Goal: Use online tool/utility: Utilize a website feature to perform a specific function

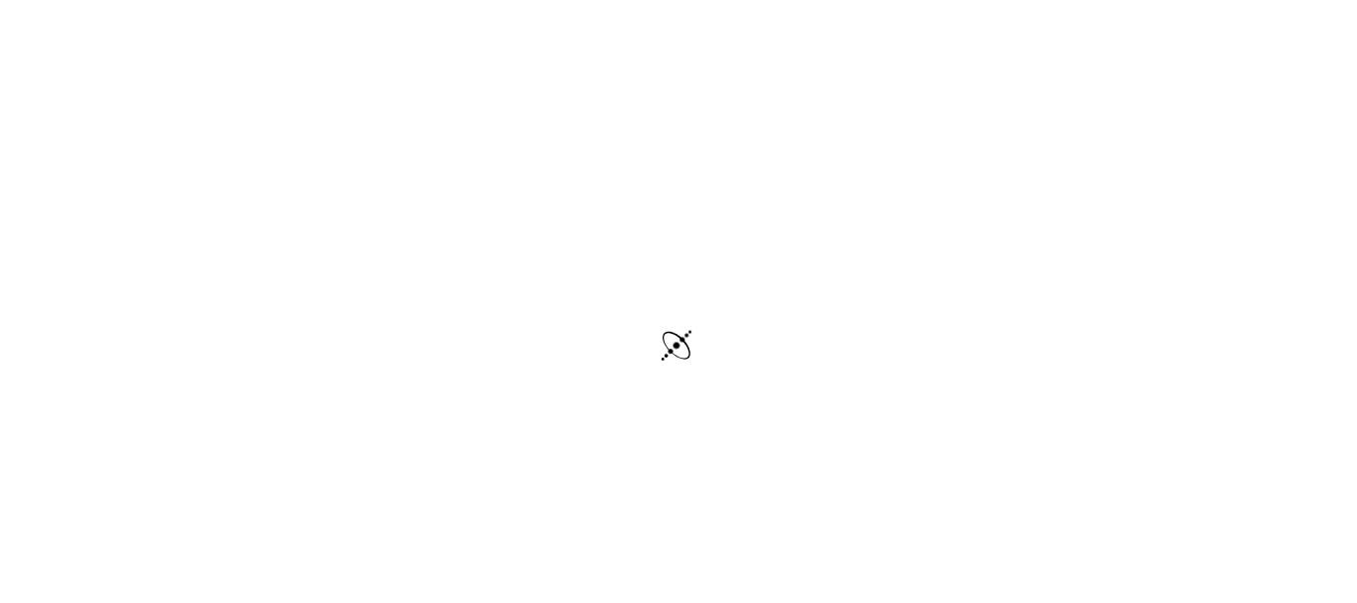
click at [665, 209] on div at bounding box center [678, 348] width 1357 height 696
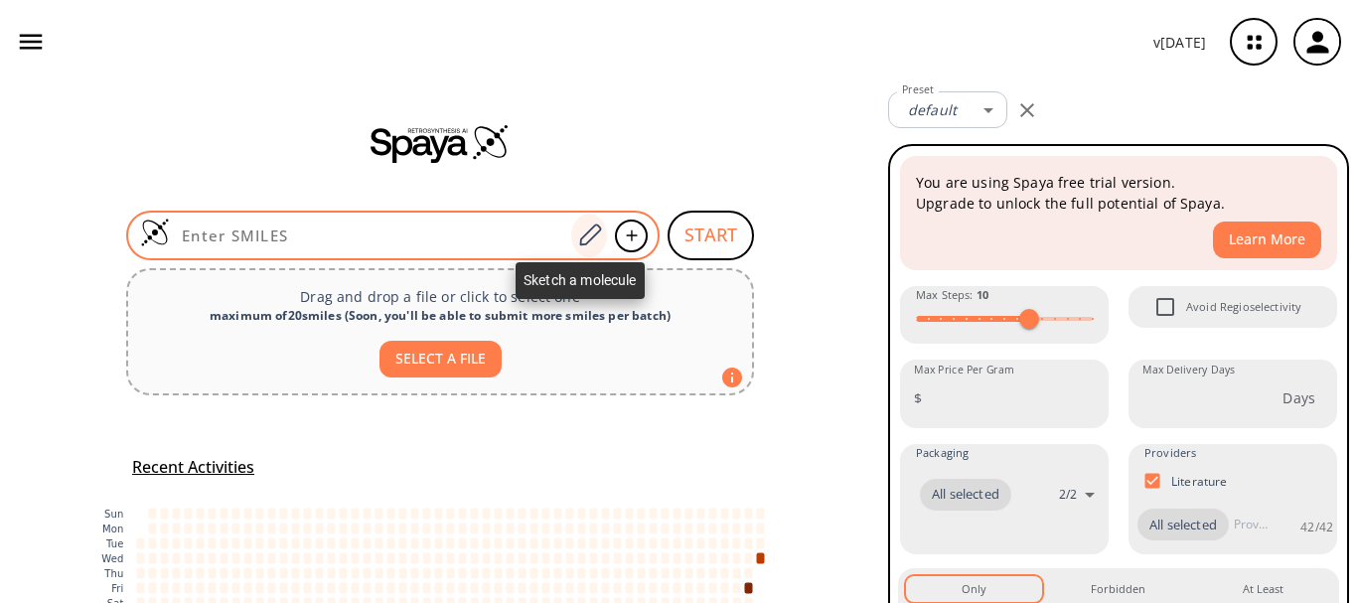
click at [581, 233] on icon at bounding box center [590, 235] width 22 height 22
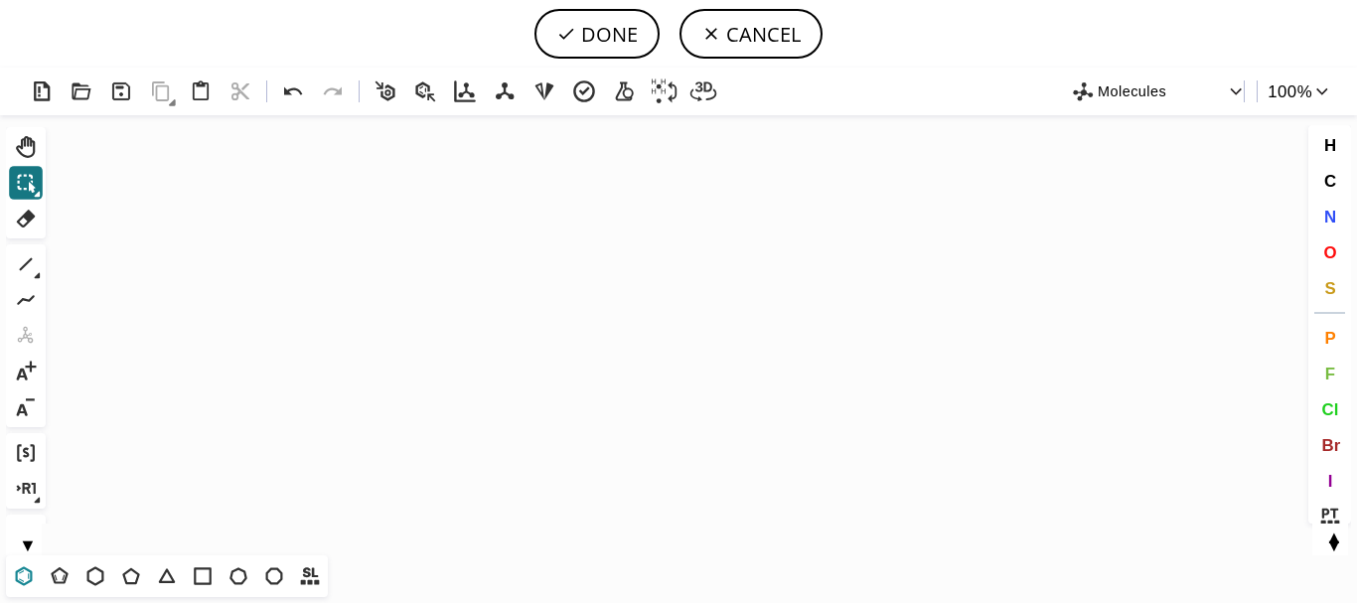
click at [25, 579] on icon at bounding box center [24, 576] width 26 height 26
click at [446, 283] on icon "Created with [PERSON_NAME] 2.3.0" at bounding box center [679, 335] width 1250 height 440
click at [241, 584] on icon at bounding box center [239, 575] width 18 height 17
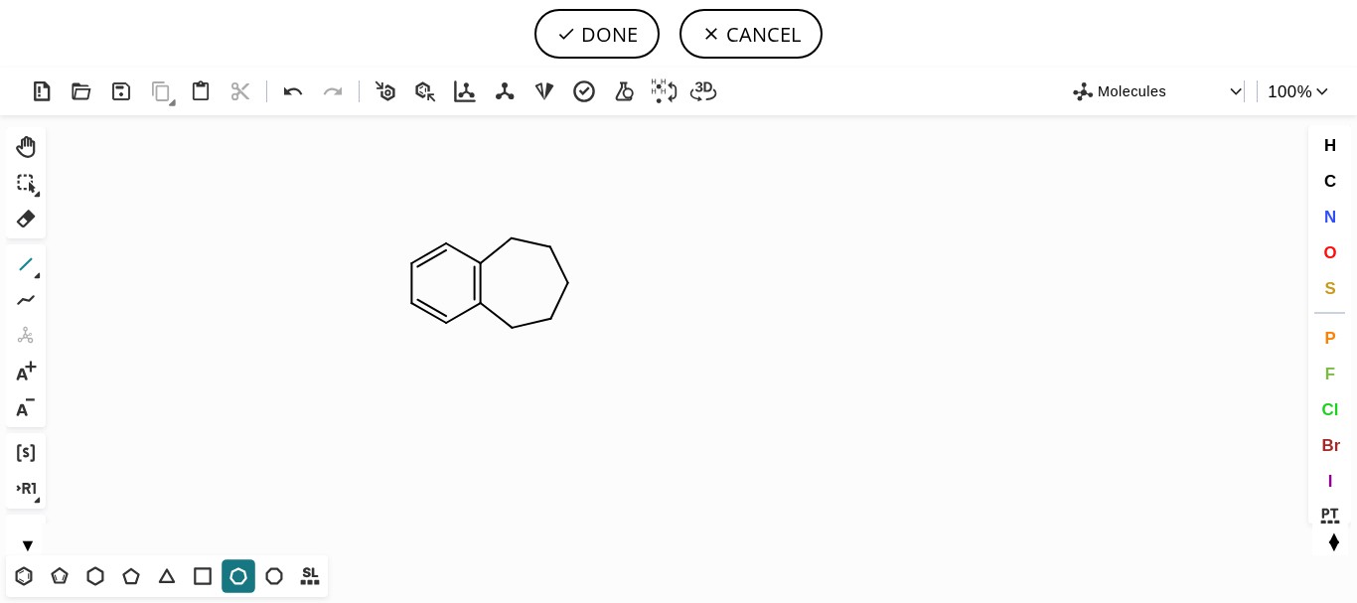
click at [17, 260] on icon at bounding box center [26, 264] width 26 height 26
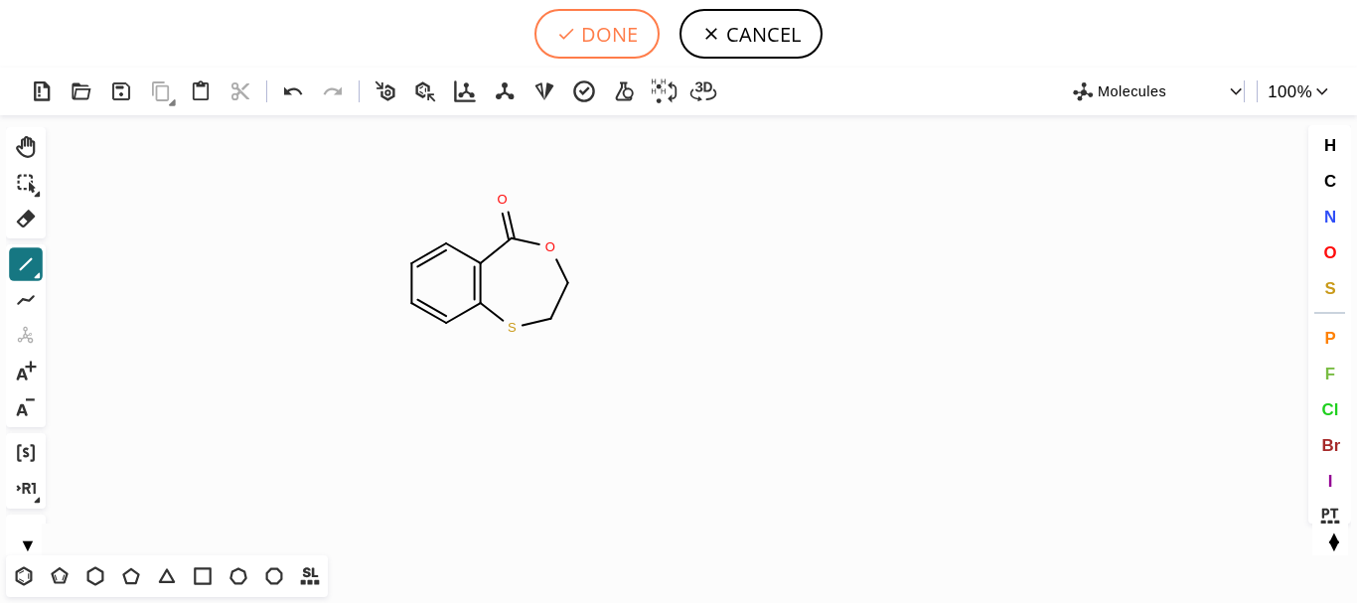
click at [591, 36] on button "DONE" at bounding box center [597, 34] width 125 height 50
type input "C1C=CC2SCCOC(=O)C=2C=1"
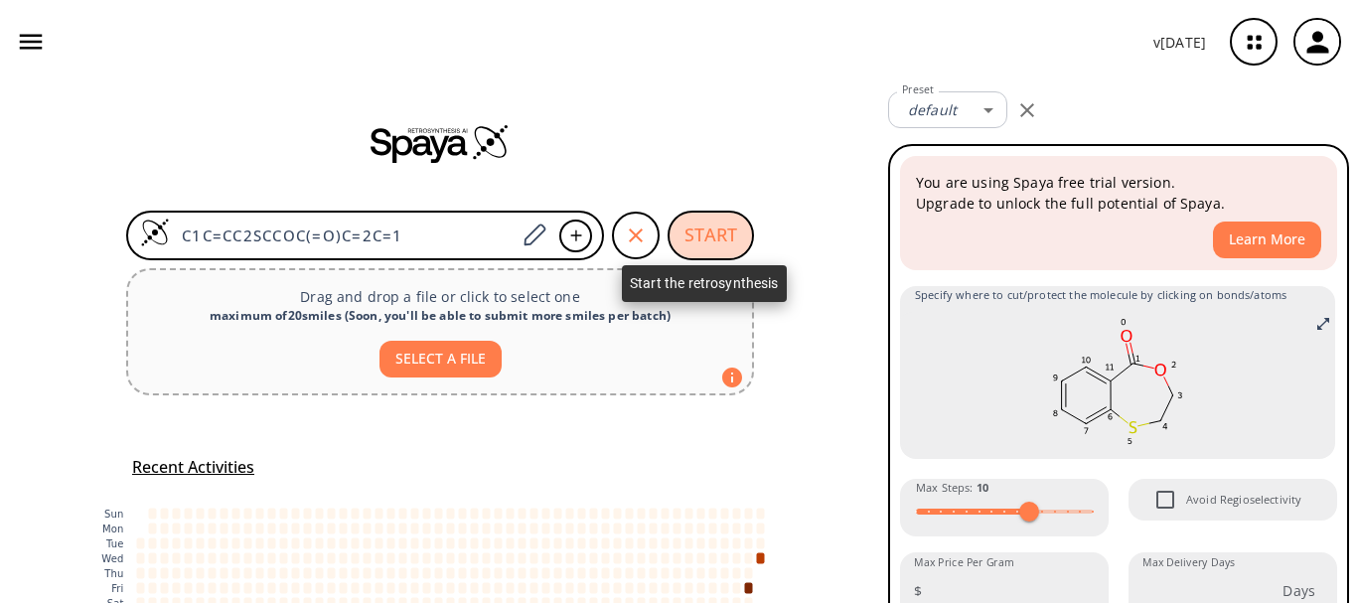
click at [709, 234] on button "START" at bounding box center [711, 236] width 86 height 50
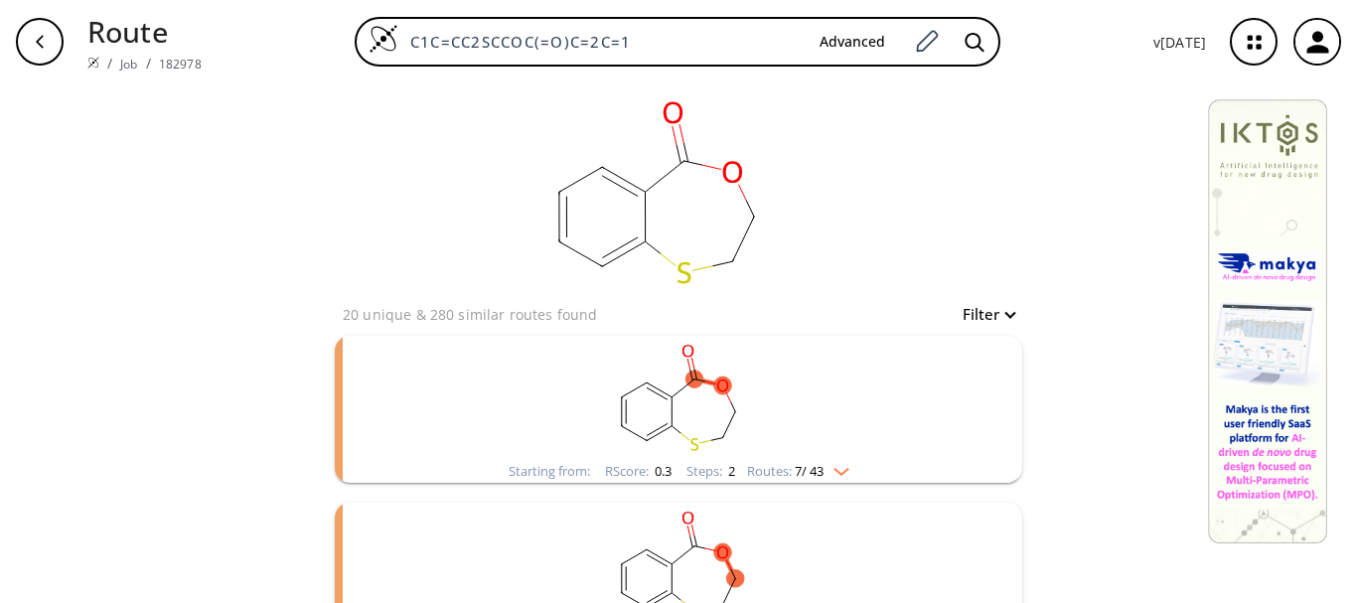
click at [841, 476] on div "Routes: 7 / 43" at bounding box center [798, 471] width 102 height 13
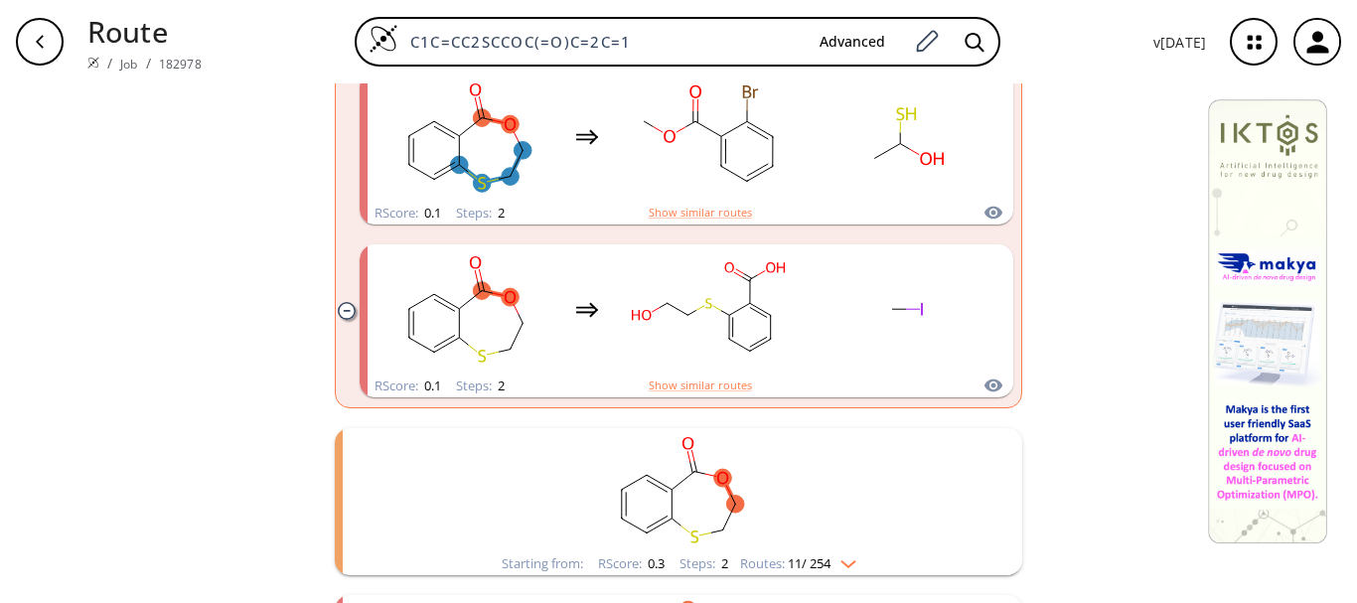
scroll to position [1301, 0]
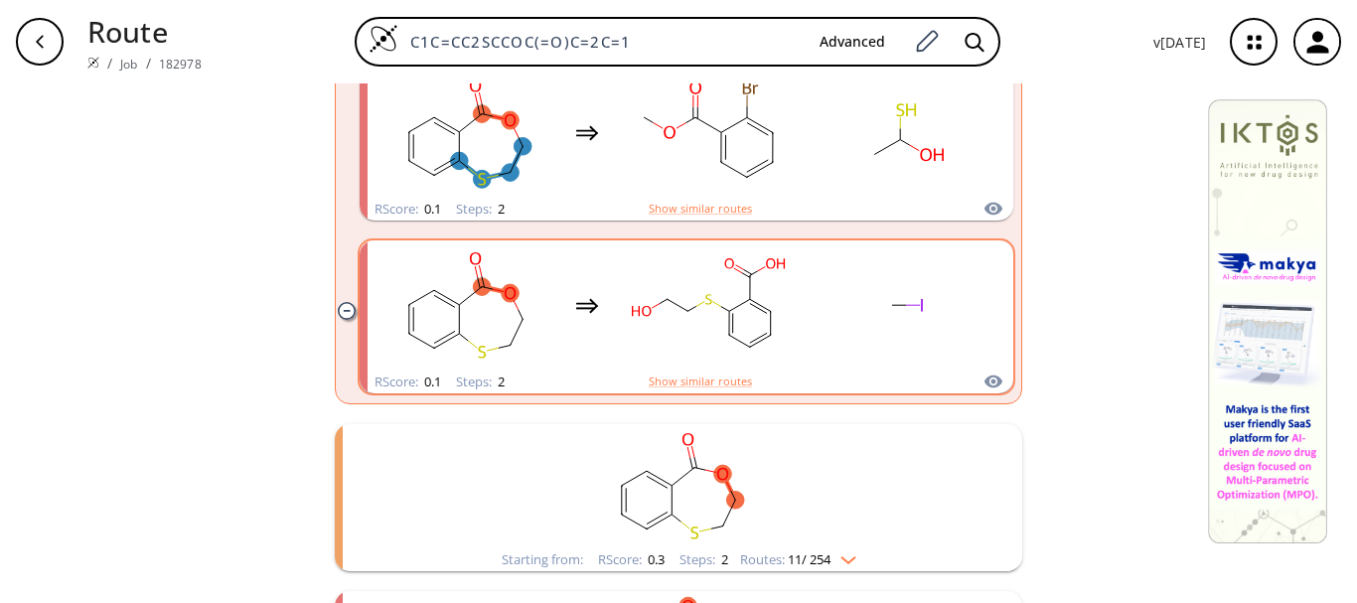
click at [662, 324] on rect "clusters" at bounding box center [708, 305] width 179 height 124
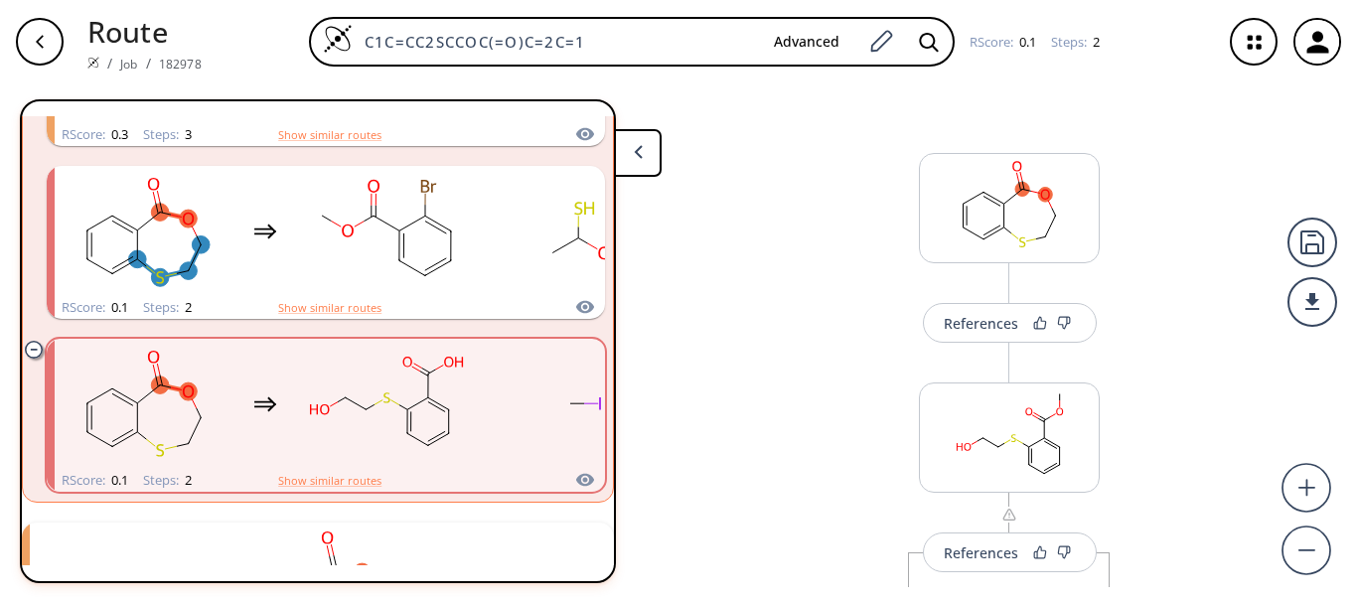
scroll to position [1046, 0]
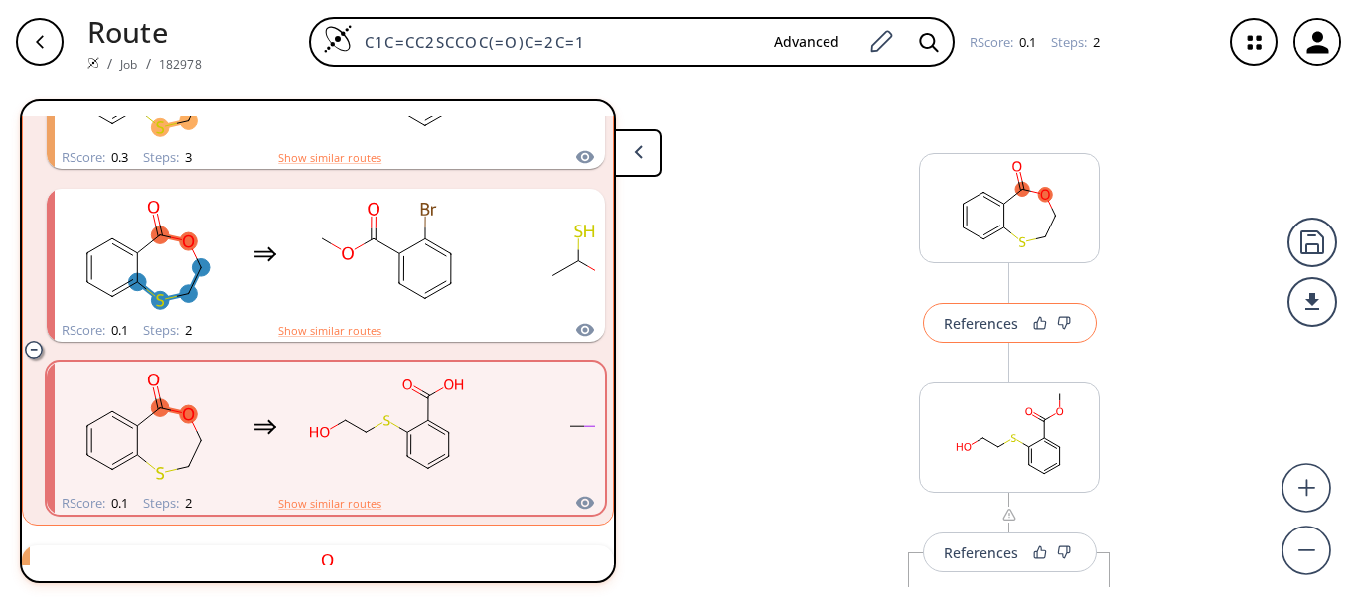
click at [970, 319] on div "References" at bounding box center [981, 323] width 75 height 13
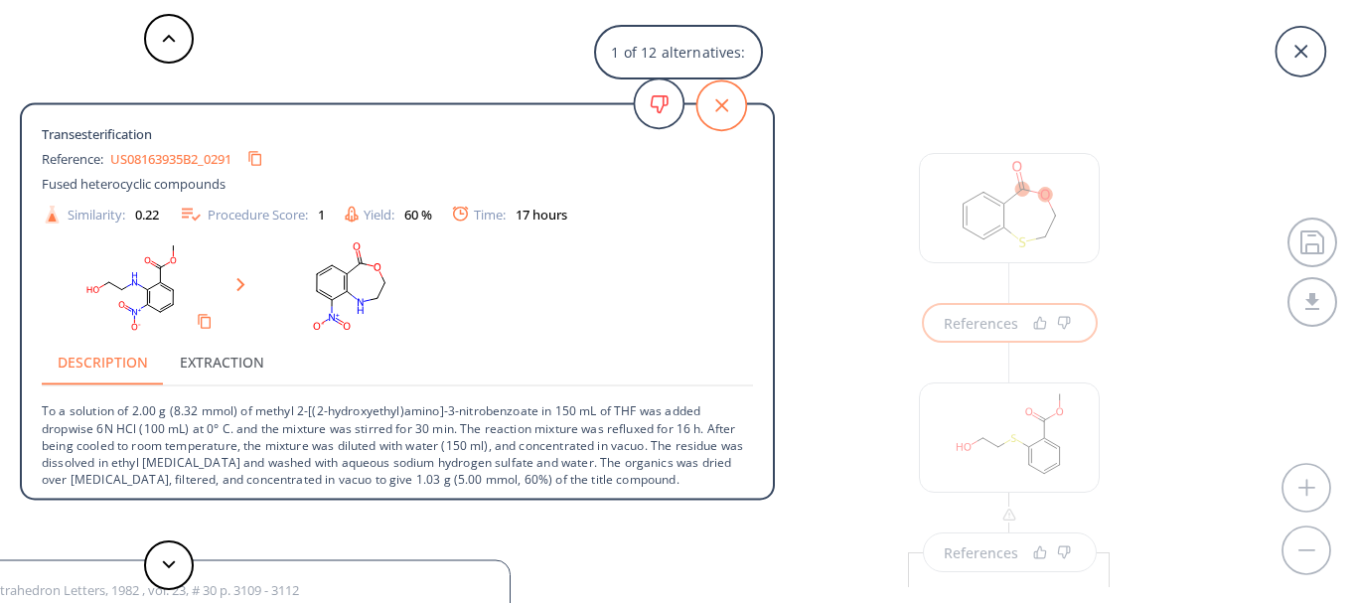
click at [716, 111] on icon at bounding box center [721, 105] width 13 height 13
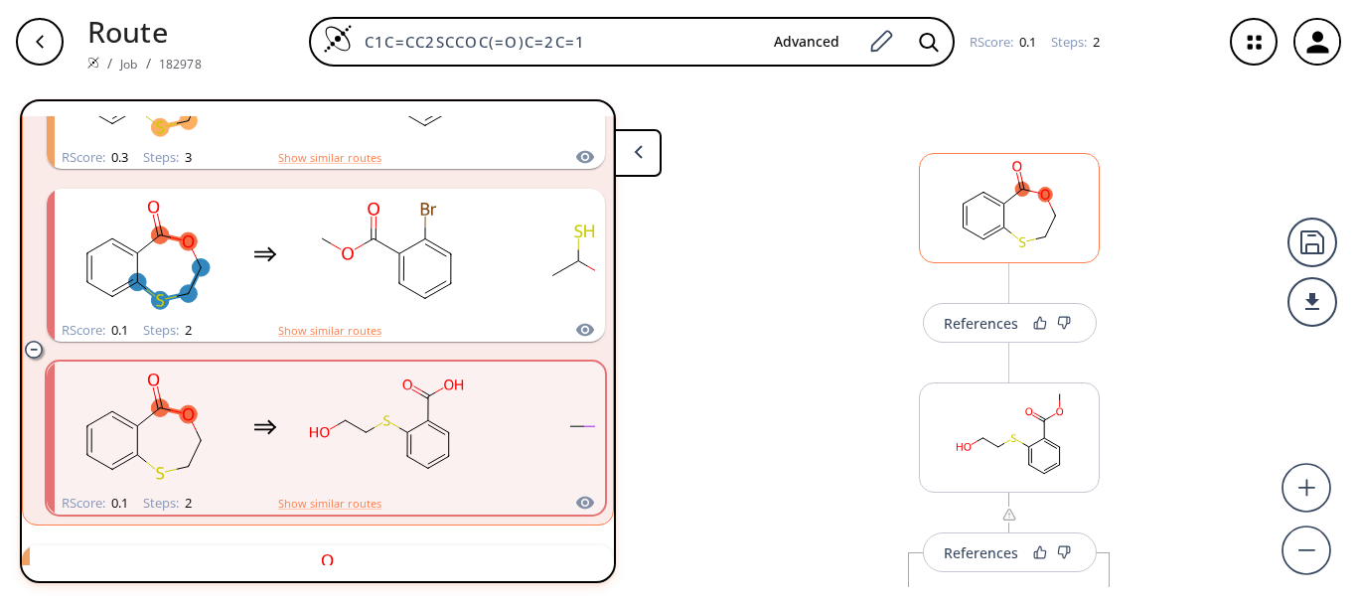
click at [998, 195] on rect at bounding box center [1009, 204] width 179 height 101
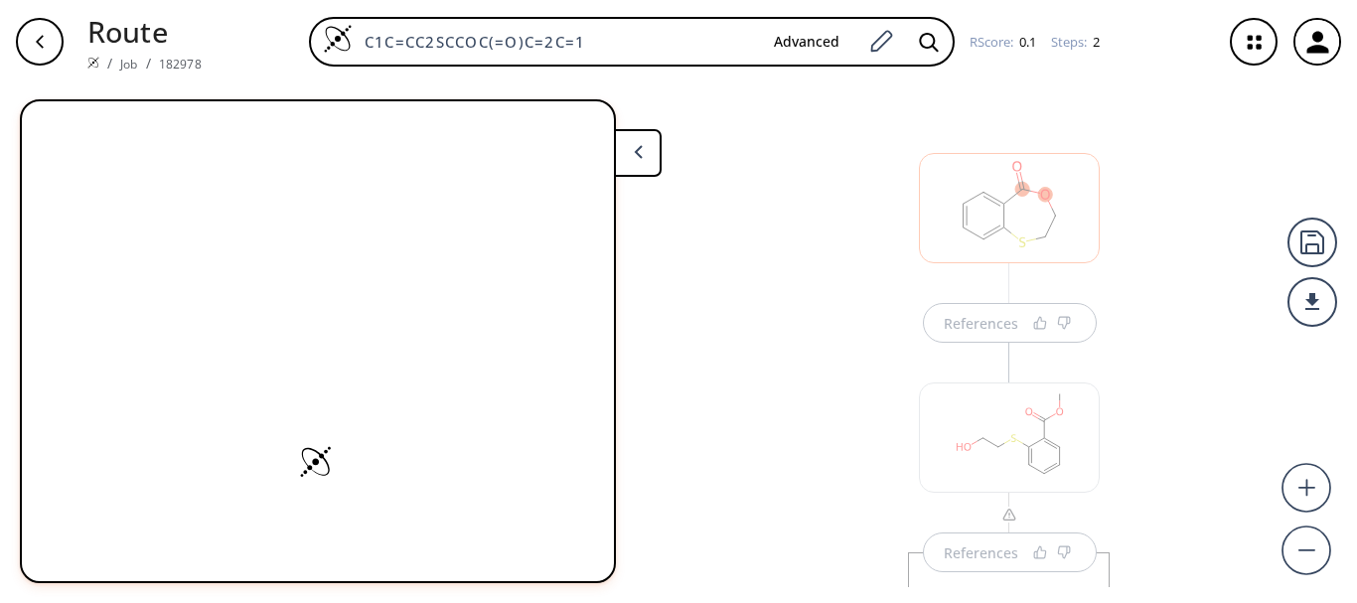
scroll to position [10, 0]
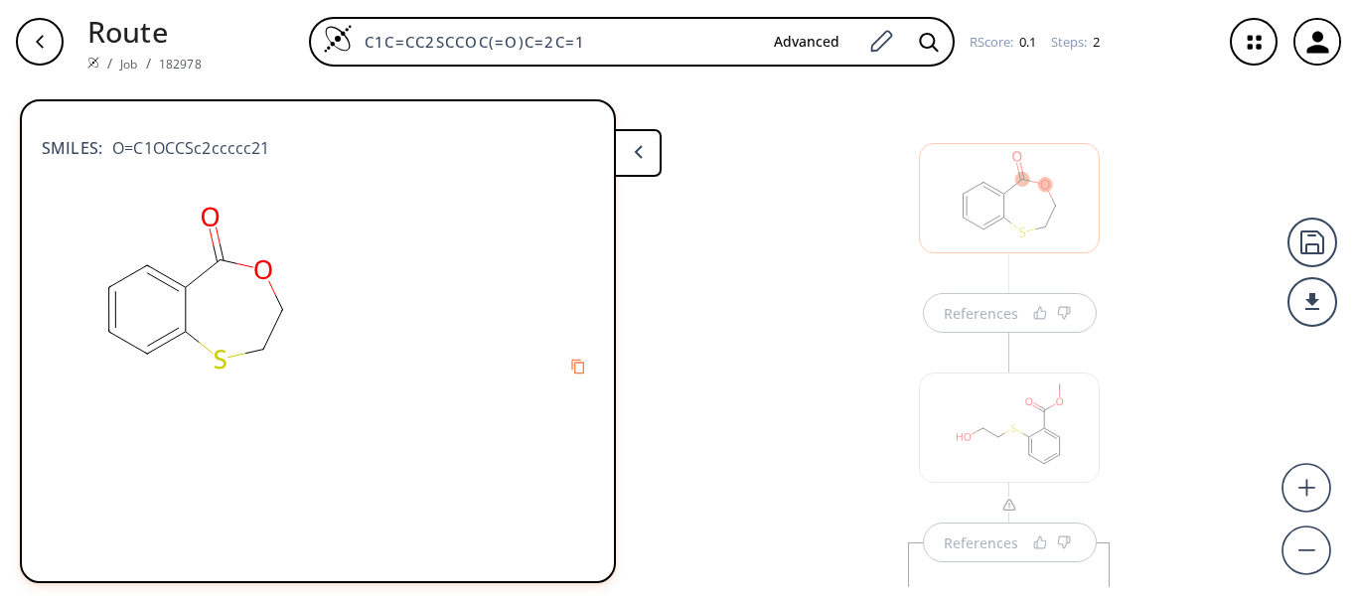
click at [634, 157] on icon at bounding box center [638, 152] width 9 height 14
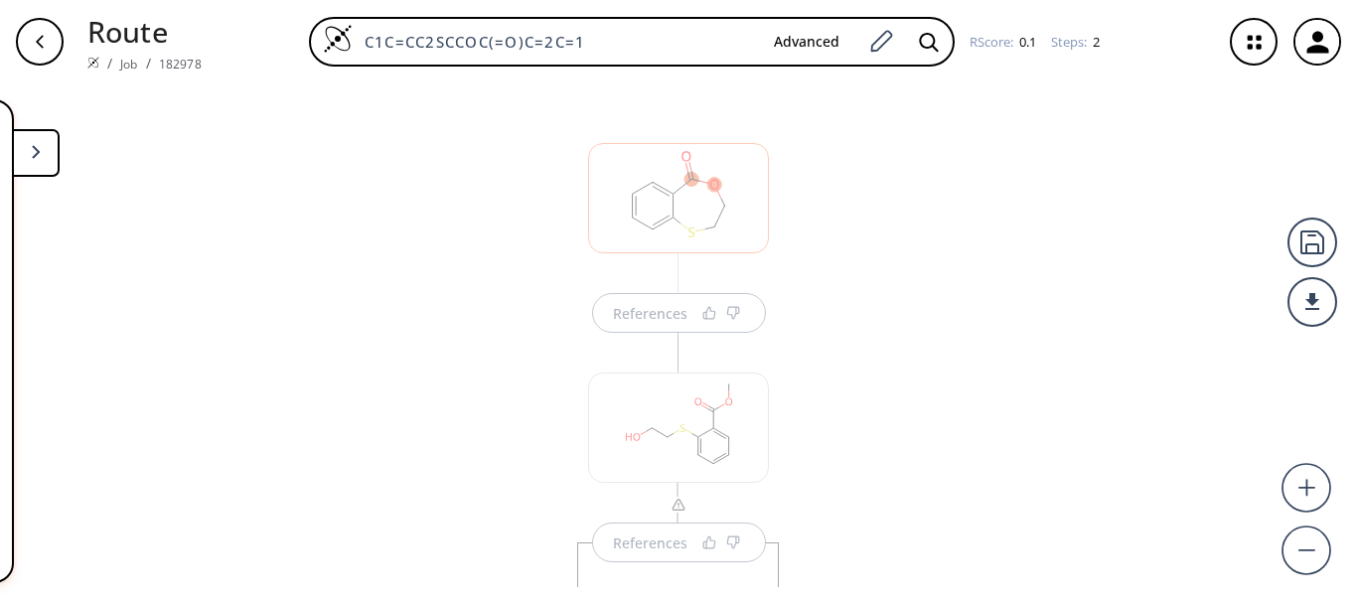
click at [665, 542] on div "References" at bounding box center [679, 522] width 184 height 79
click at [665, 542] on div "References" at bounding box center [650, 543] width 75 height 13
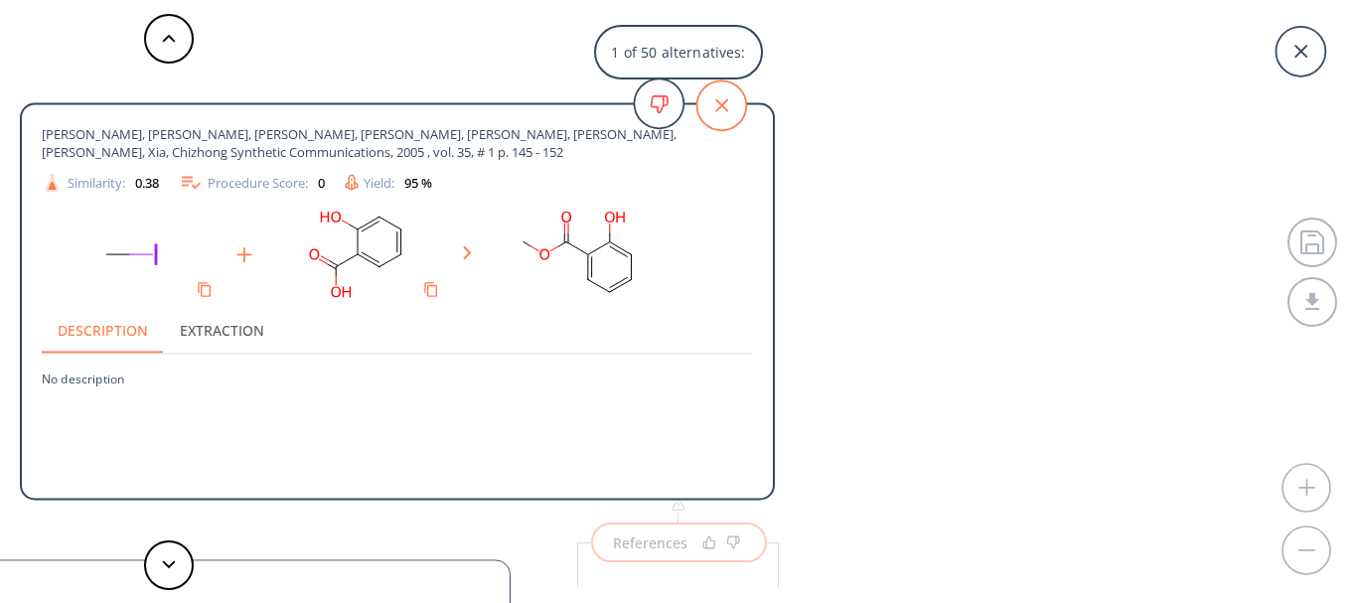
click at [701, 114] on icon at bounding box center [722, 105] width 50 height 50
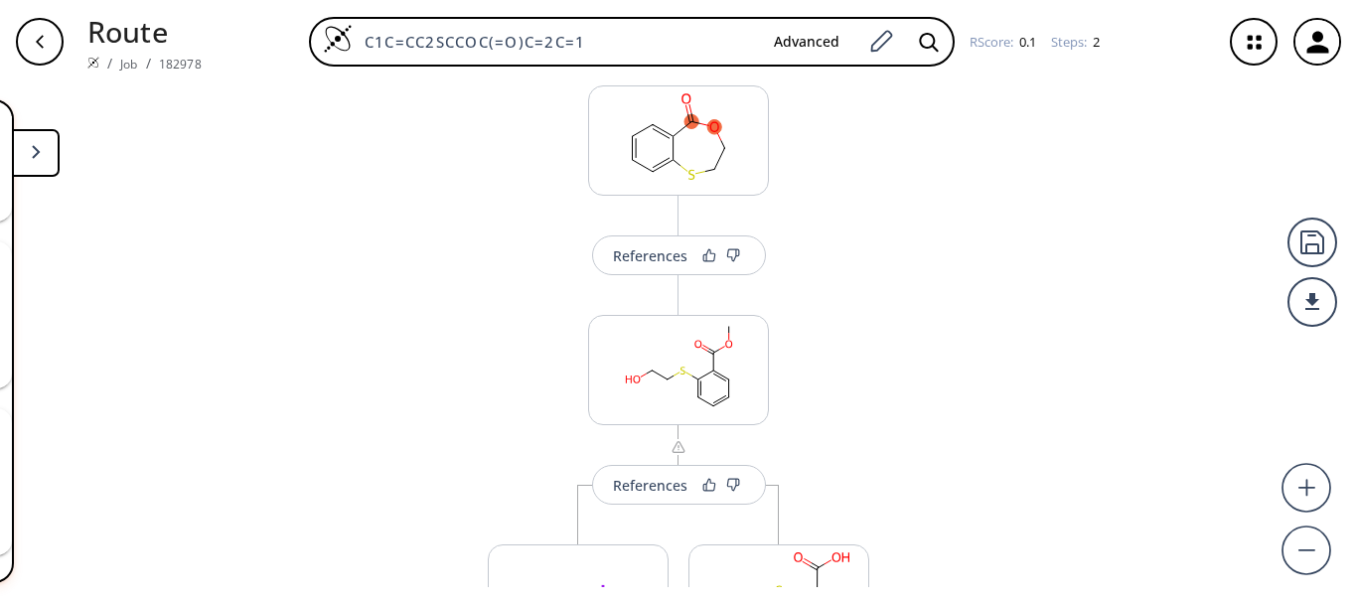
scroll to position [67, 0]
click at [40, 62] on div "button" at bounding box center [40, 42] width 48 height 48
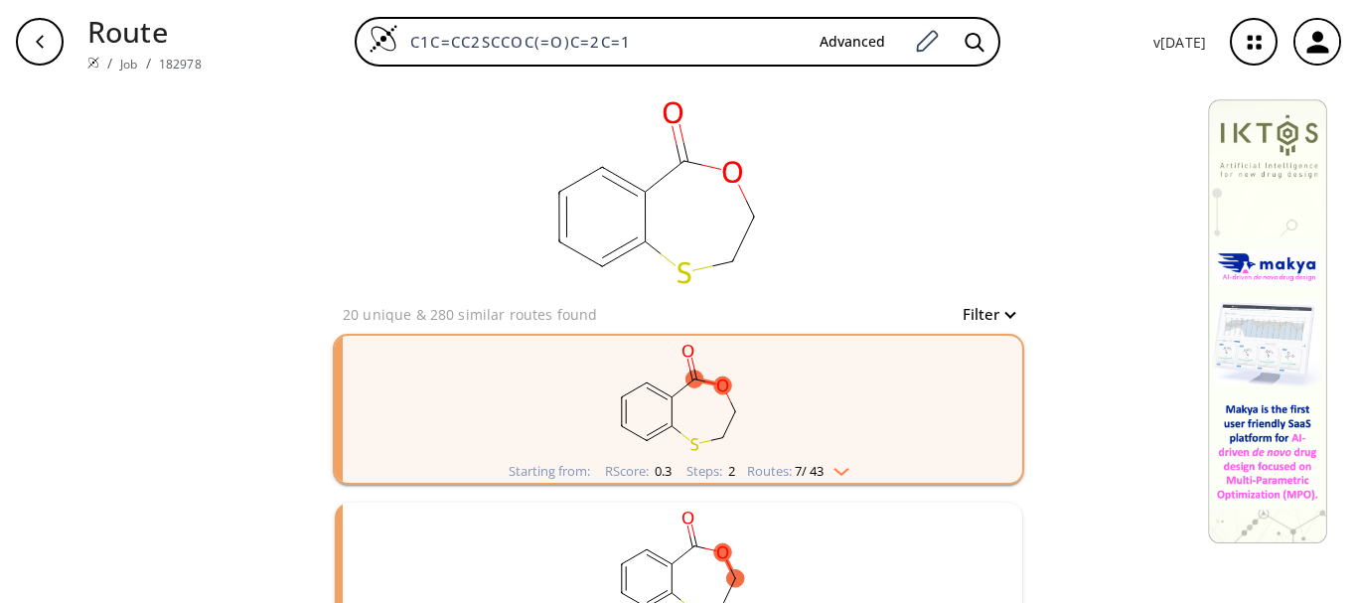
click at [899, 452] on rect "clusters" at bounding box center [678, 398] width 517 height 124
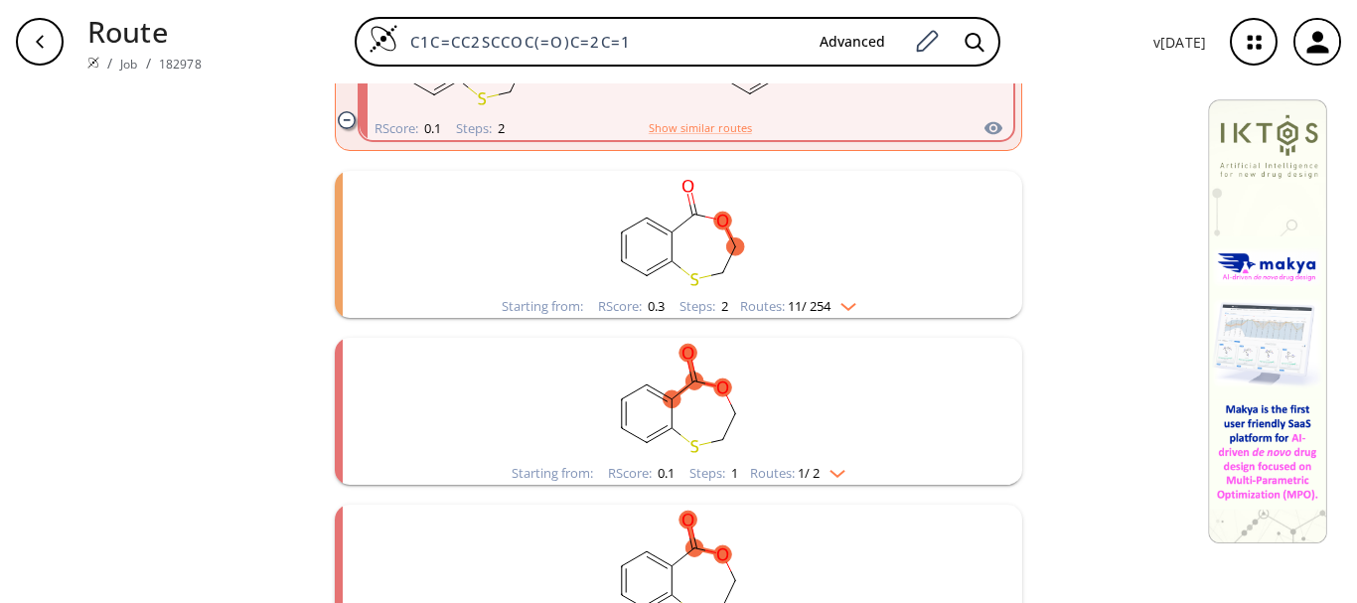
scroll to position [1553, 0]
click at [840, 293] on rect "clusters" at bounding box center [678, 234] width 517 height 124
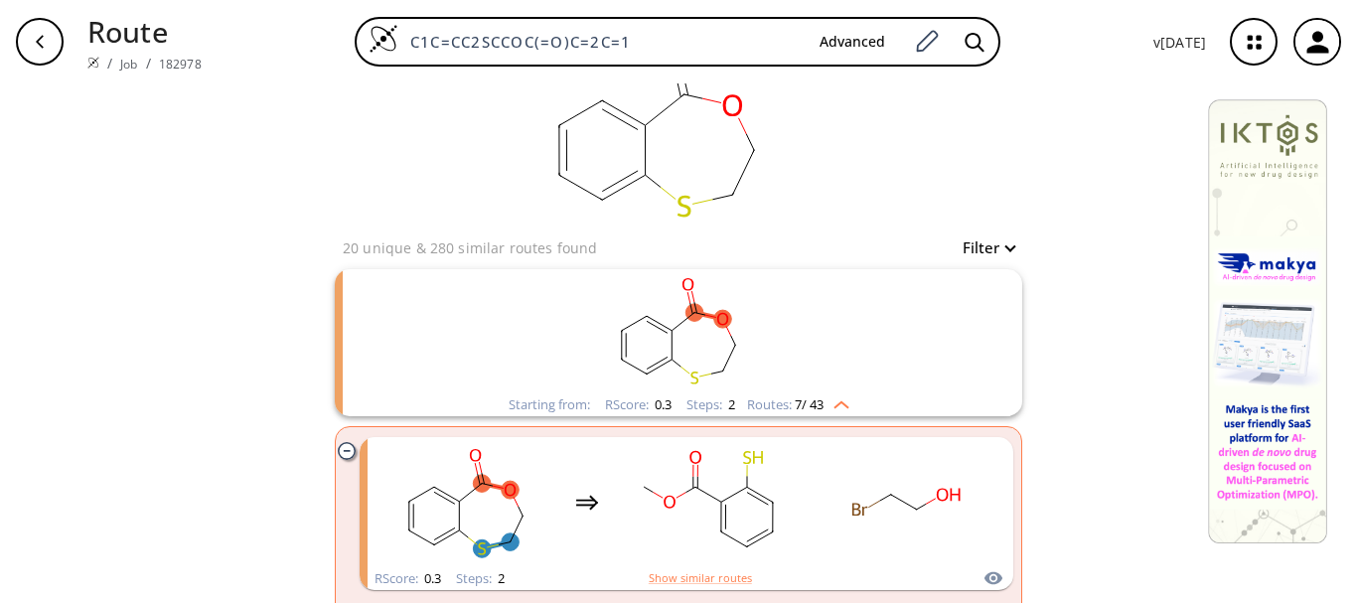
scroll to position [0, 0]
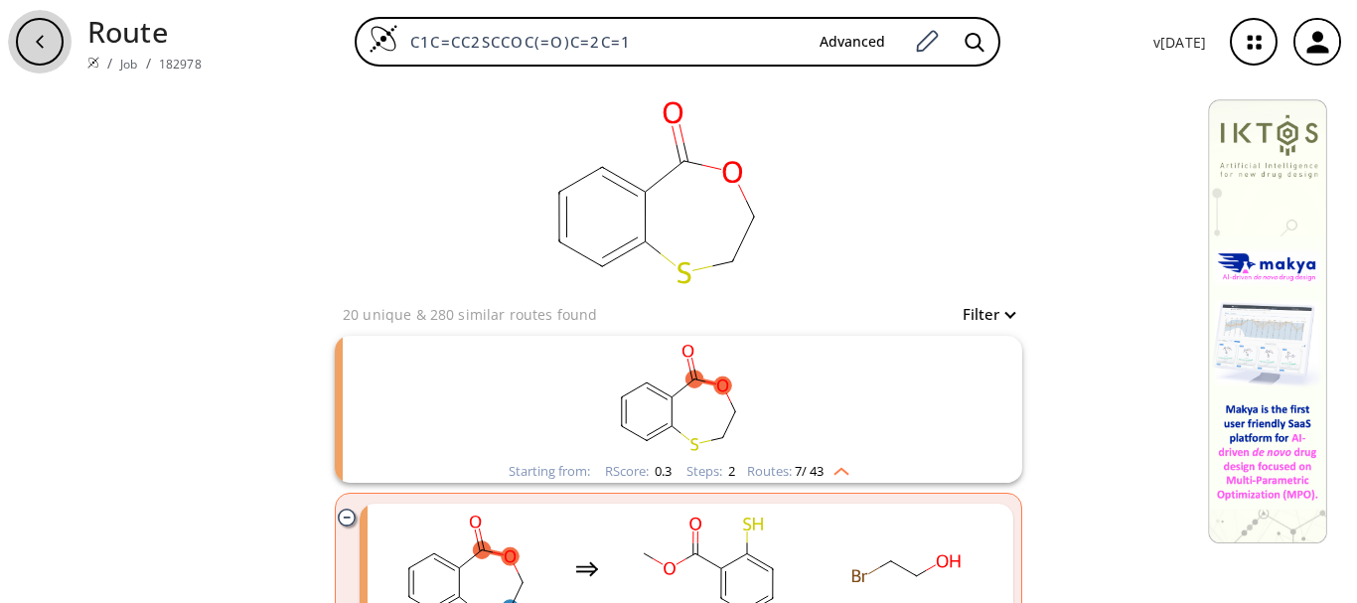
click at [49, 51] on div "button" at bounding box center [40, 42] width 48 height 48
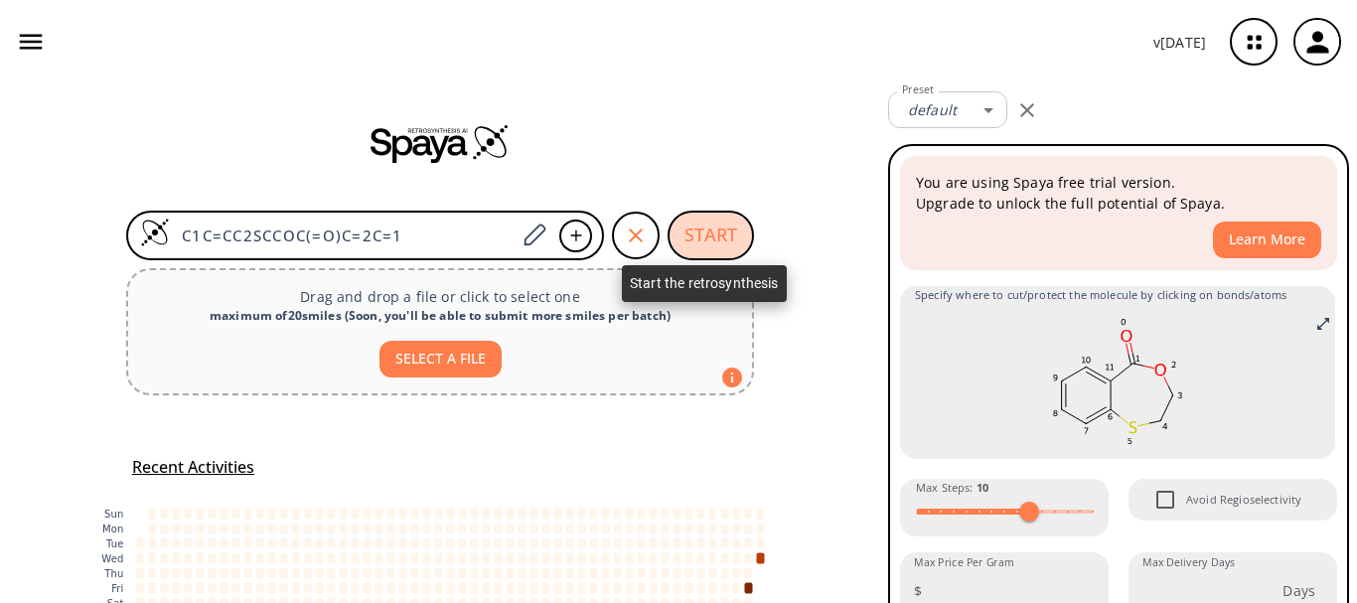
click at [712, 234] on button "START" at bounding box center [711, 236] width 86 height 50
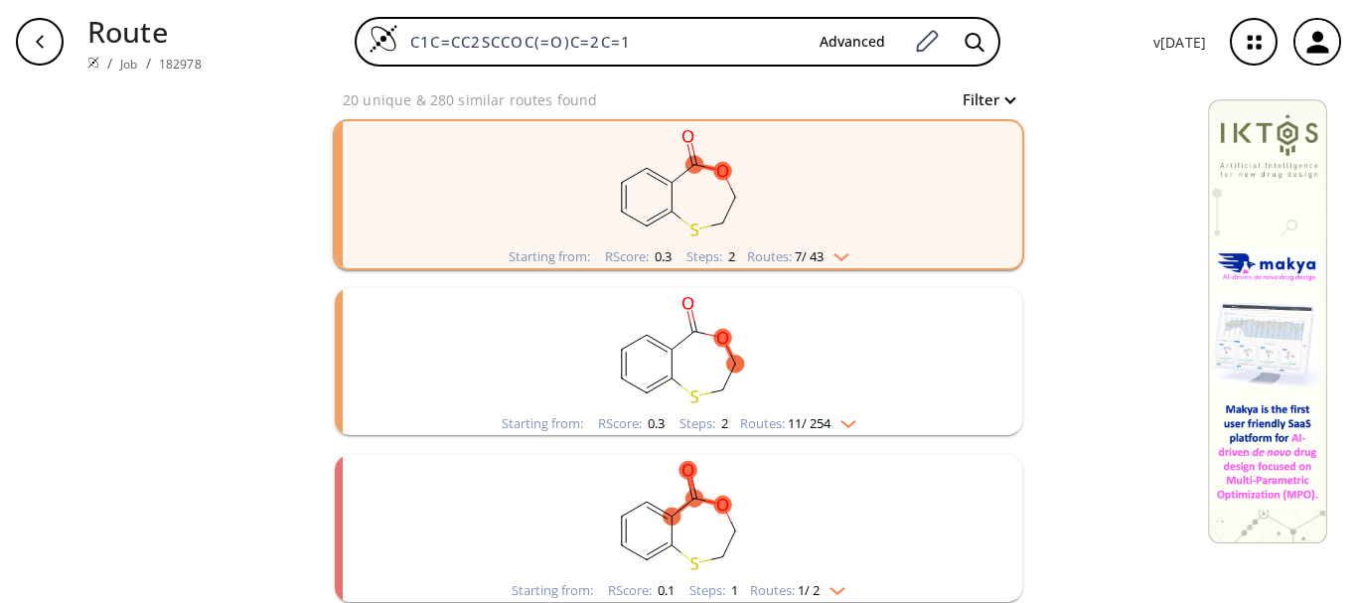
scroll to position [248, 0]
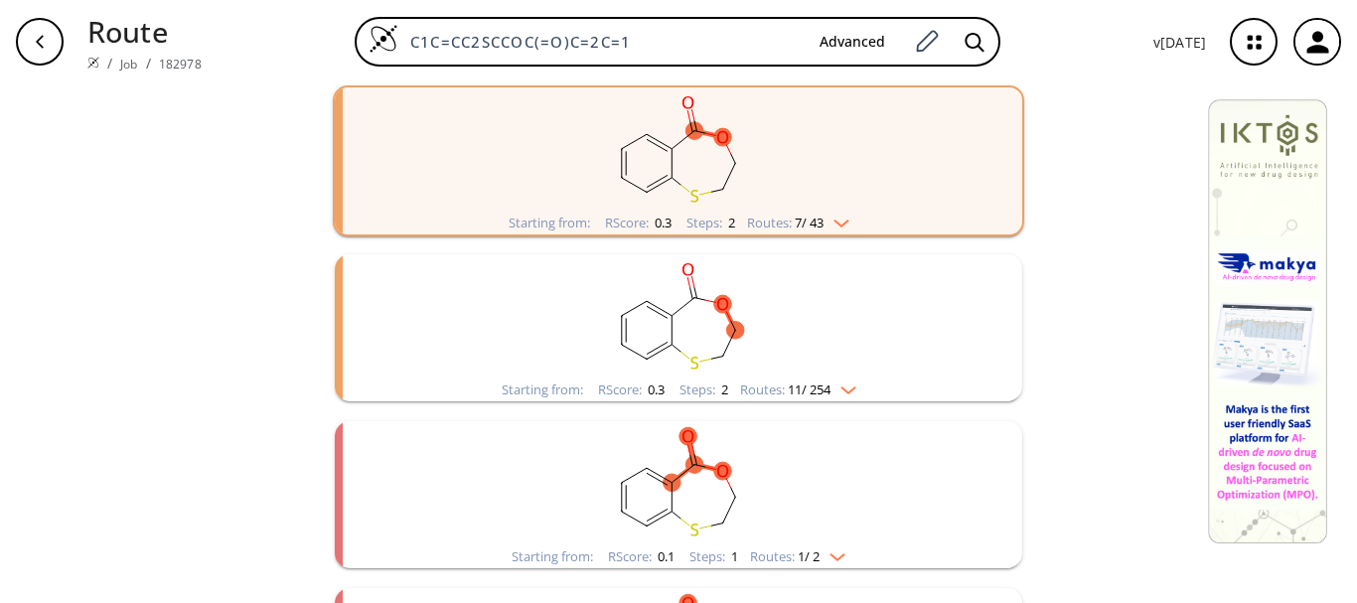
click at [740, 184] on rect "clusters" at bounding box center [678, 149] width 517 height 124
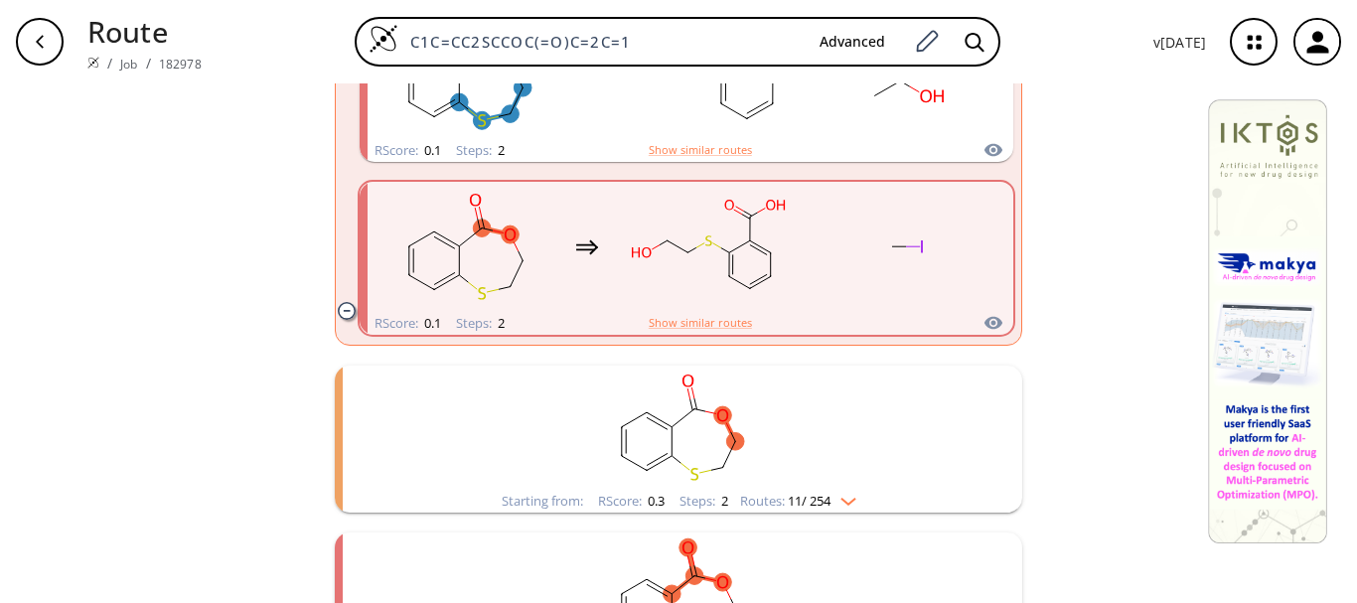
scroll to position [1359, 0]
click at [688, 269] on rect "clusters" at bounding box center [708, 247] width 179 height 124
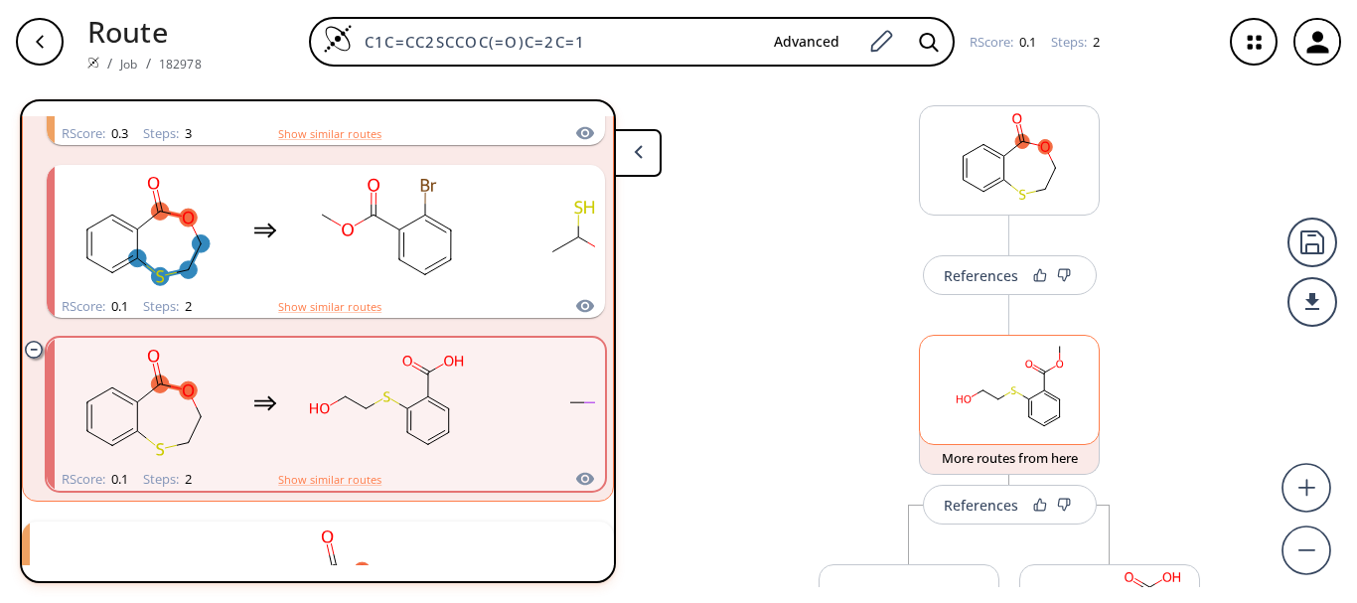
scroll to position [51, 0]
click at [977, 274] on div "References" at bounding box center [981, 272] width 75 height 13
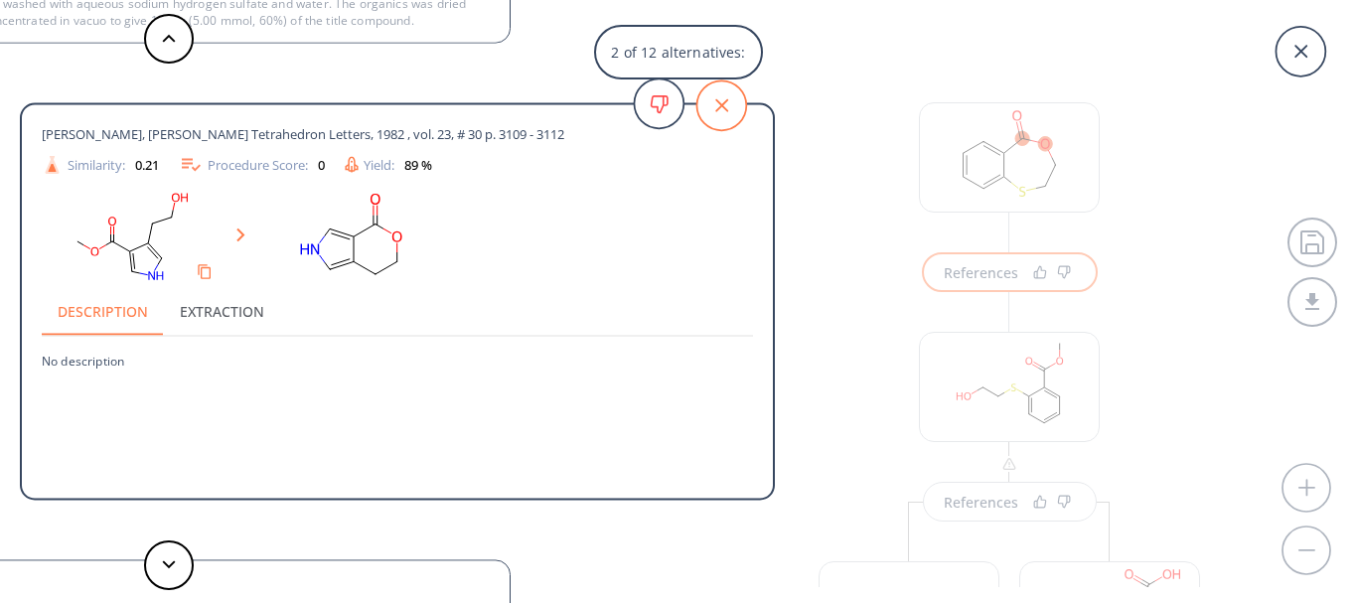
click at [736, 95] on icon at bounding box center [722, 105] width 50 height 50
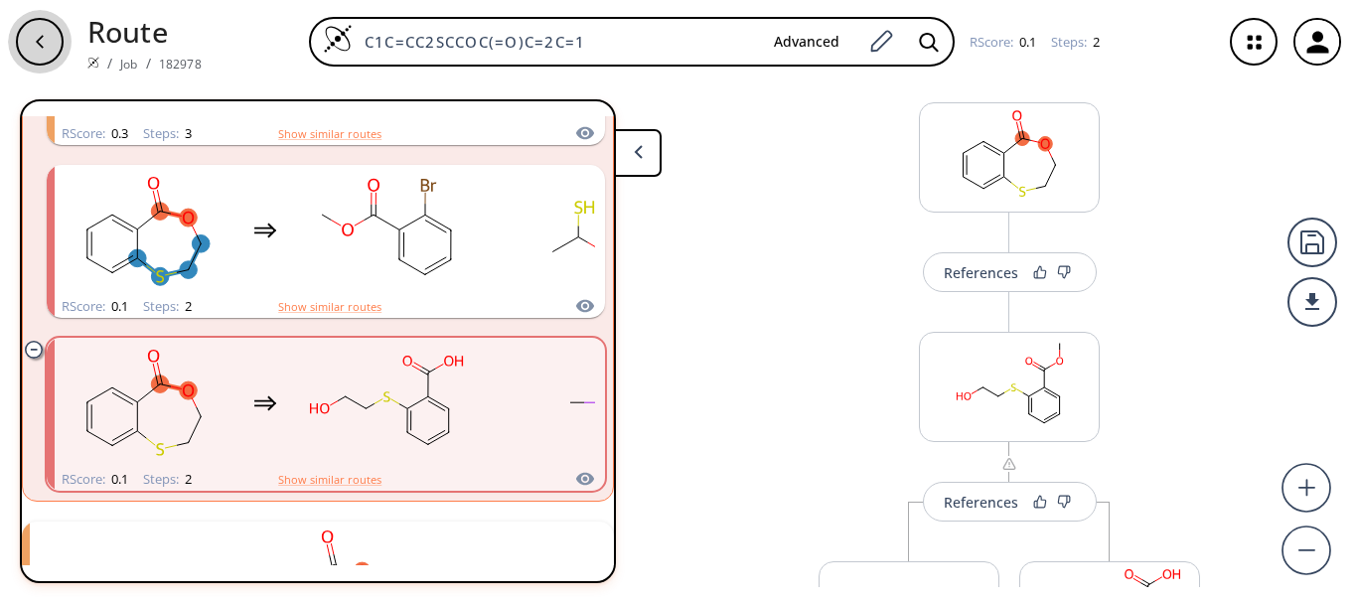
click at [42, 21] on div "button" at bounding box center [40, 42] width 48 height 48
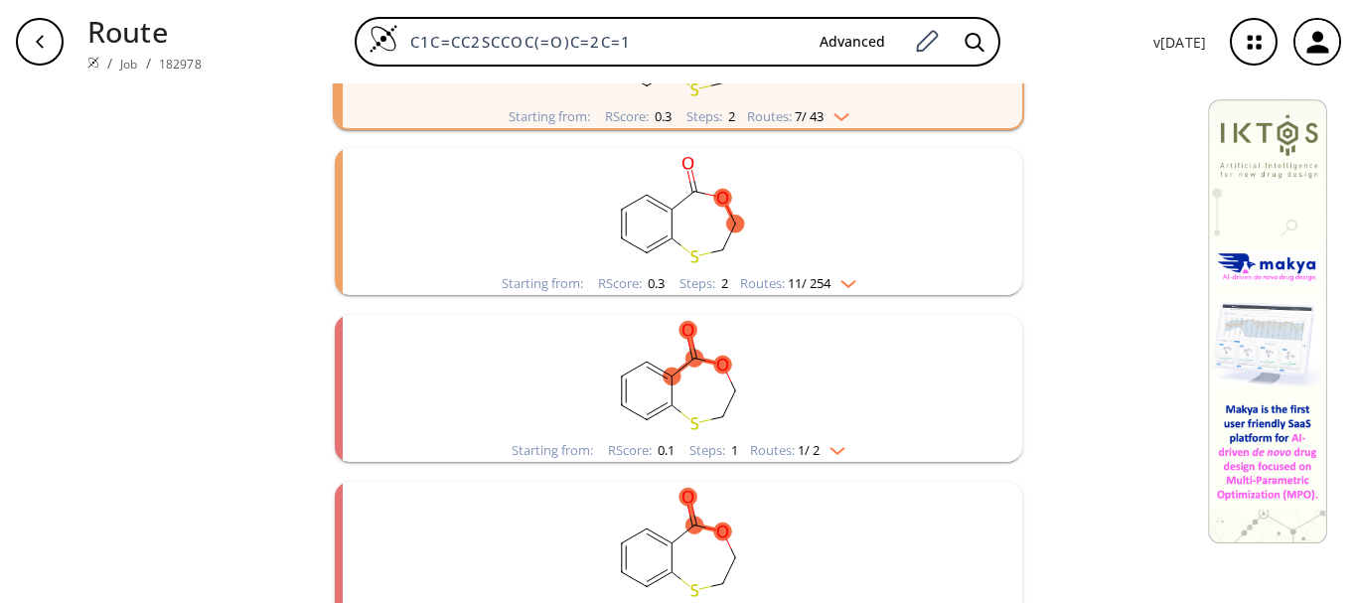
scroll to position [390, 0]
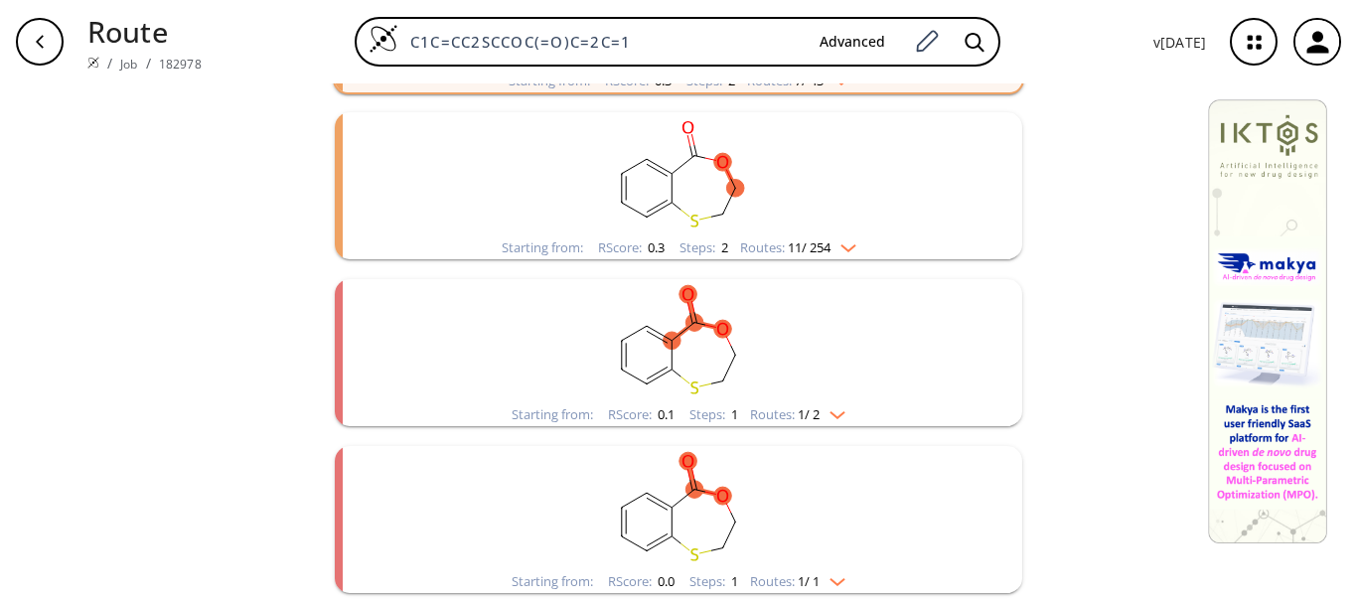
click at [756, 194] on rect "clusters" at bounding box center [678, 174] width 517 height 124
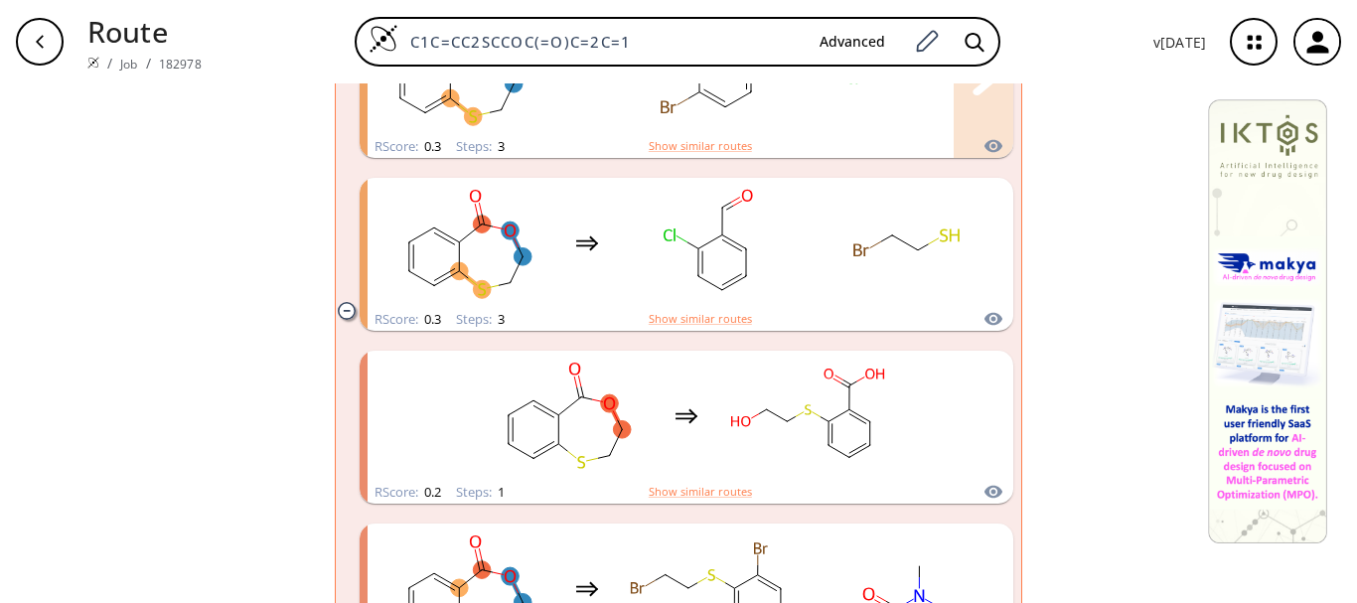
scroll to position [1362, 0]
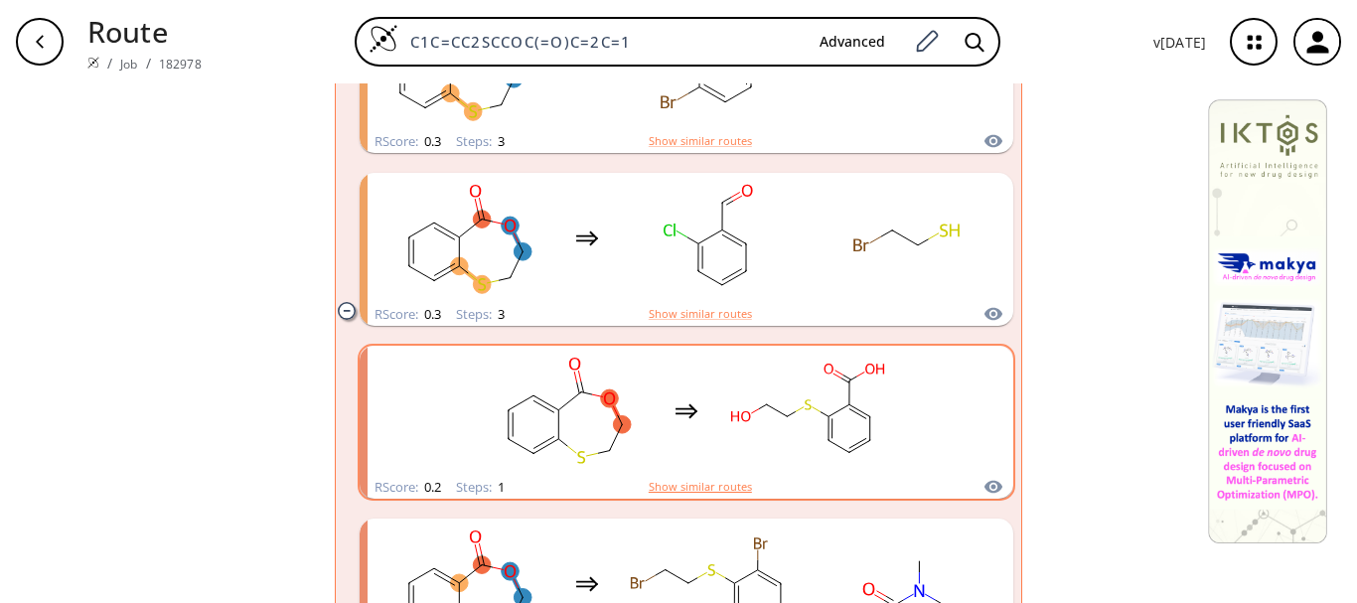
click at [685, 481] on button "Show similar routes" at bounding box center [700, 487] width 103 height 18
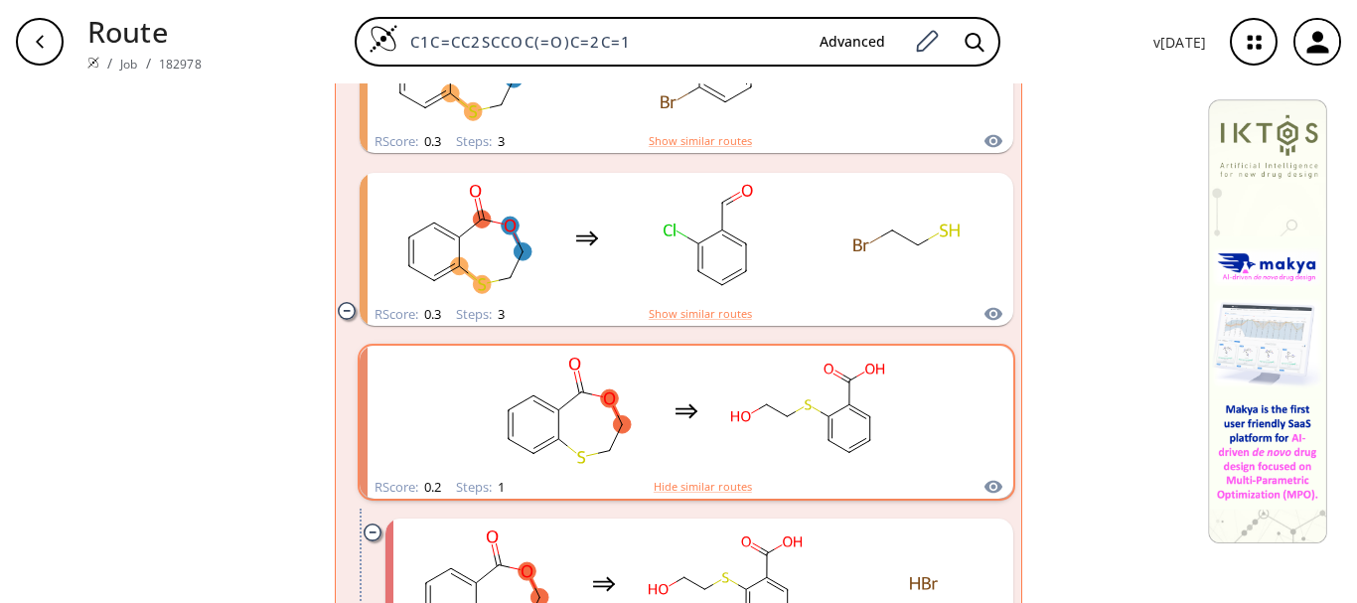
click at [668, 439] on div "clusters" at bounding box center [686, 411] width 421 height 130
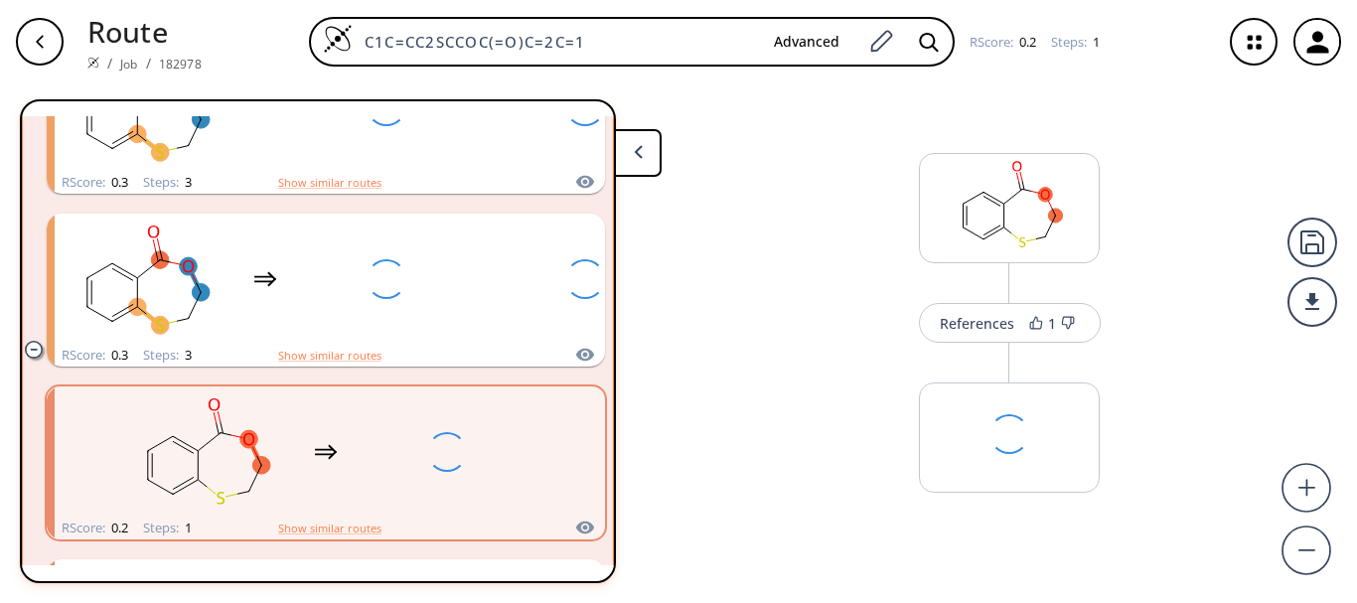
scroll to position [1213, 0]
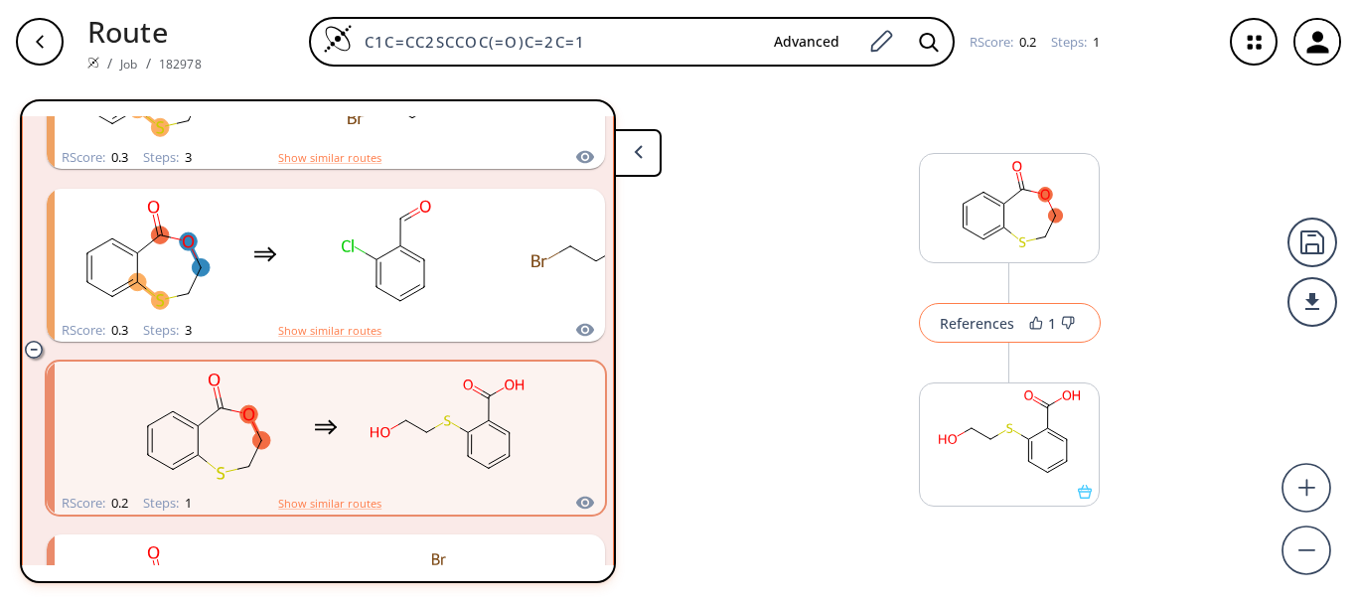
click at [952, 340] on button "References 1" at bounding box center [1010, 323] width 182 height 40
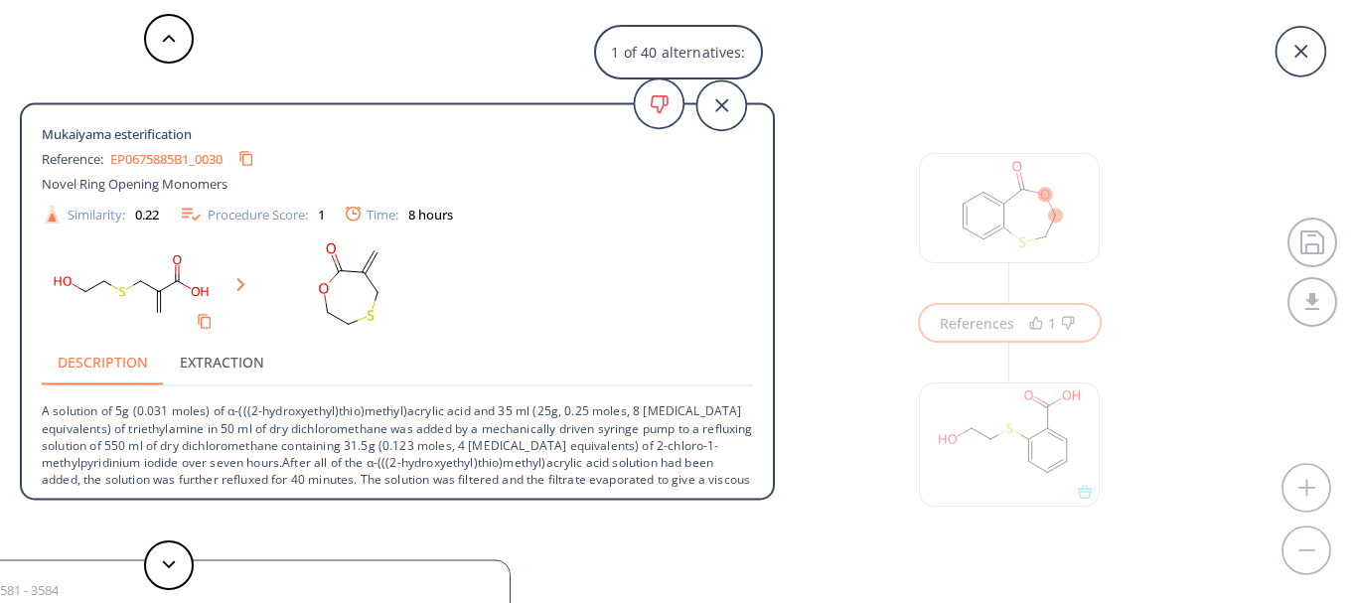
click at [136, 157] on link "EP0675885B1_0030" at bounding box center [166, 158] width 112 height 13
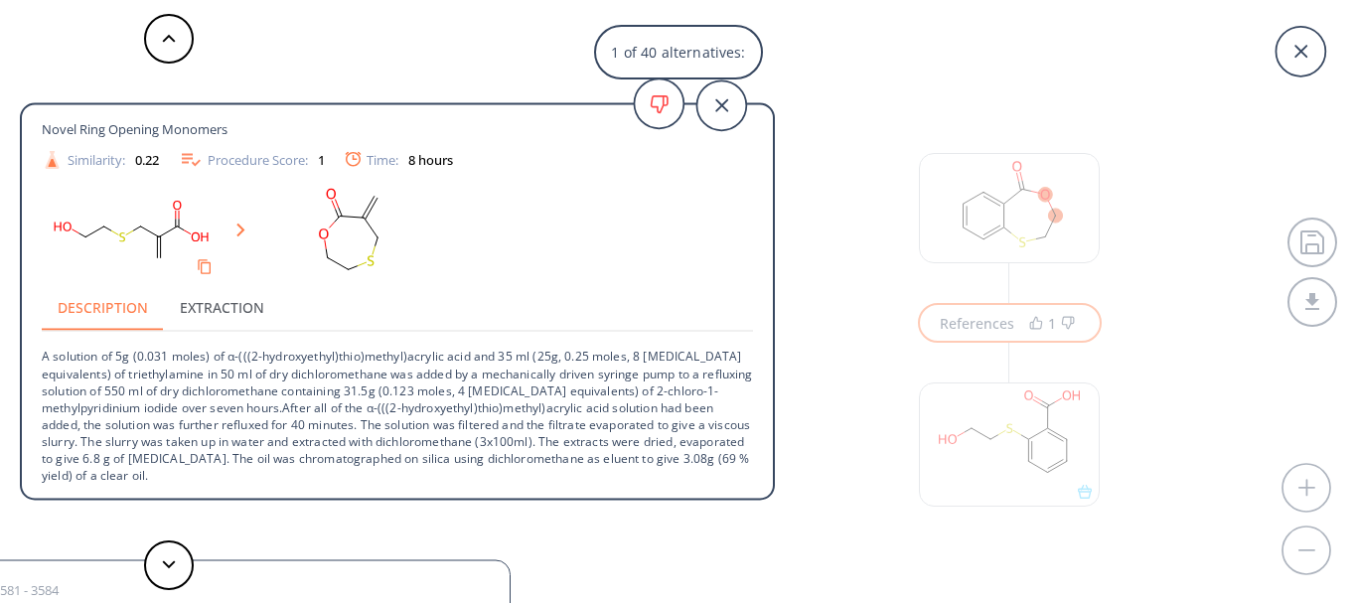
scroll to position [0, 0]
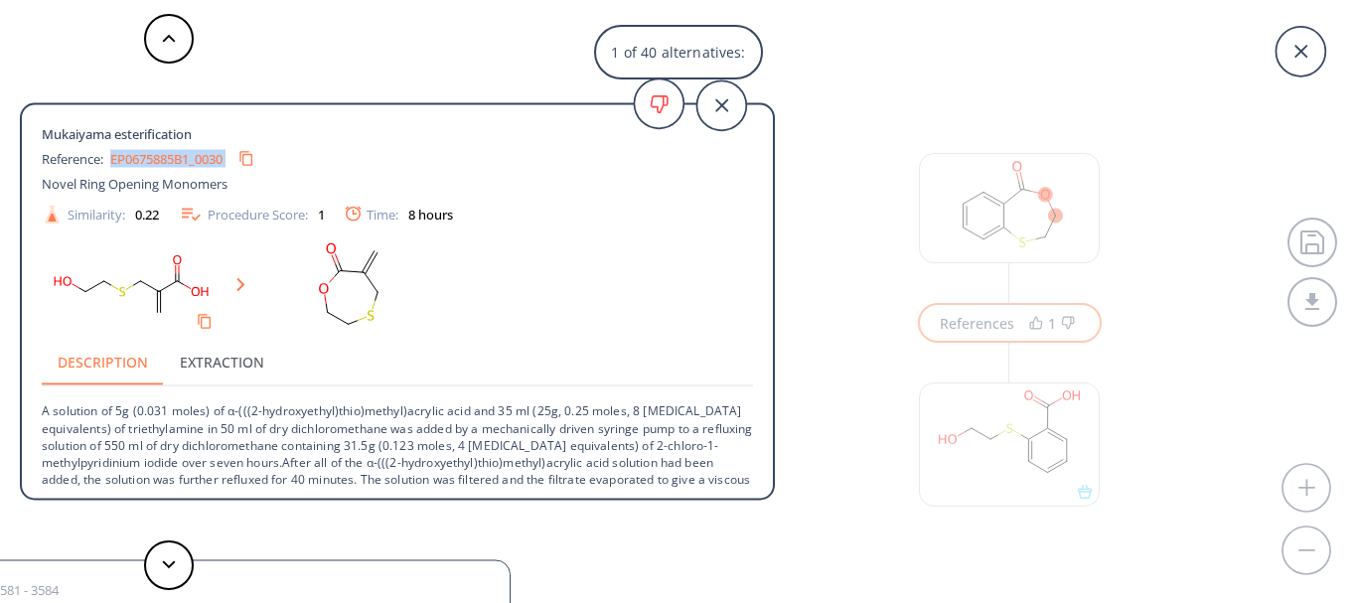
drag, startPoint x: 235, startPoint y: 150, endPoint x: 116, endPoint y: 152, distance: 119.3
click at [116, 152] on div "EP0675885B1_0030" at bounding box center [186, 159] width 152 height 32
copy div "EP0675885B1_0030"
click at [188, 561] on button at bounding box center [169, 566] width 50 height 50
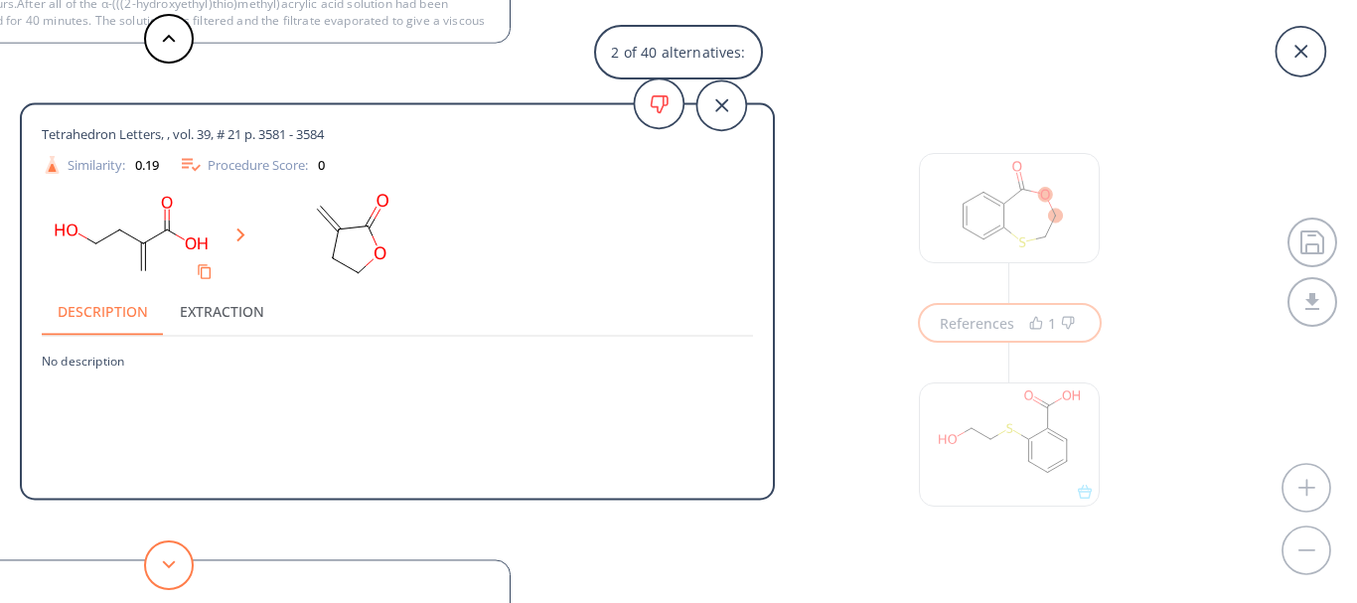
click at [188, 561] on button at bounding box center [169, 566] width 50 height 50
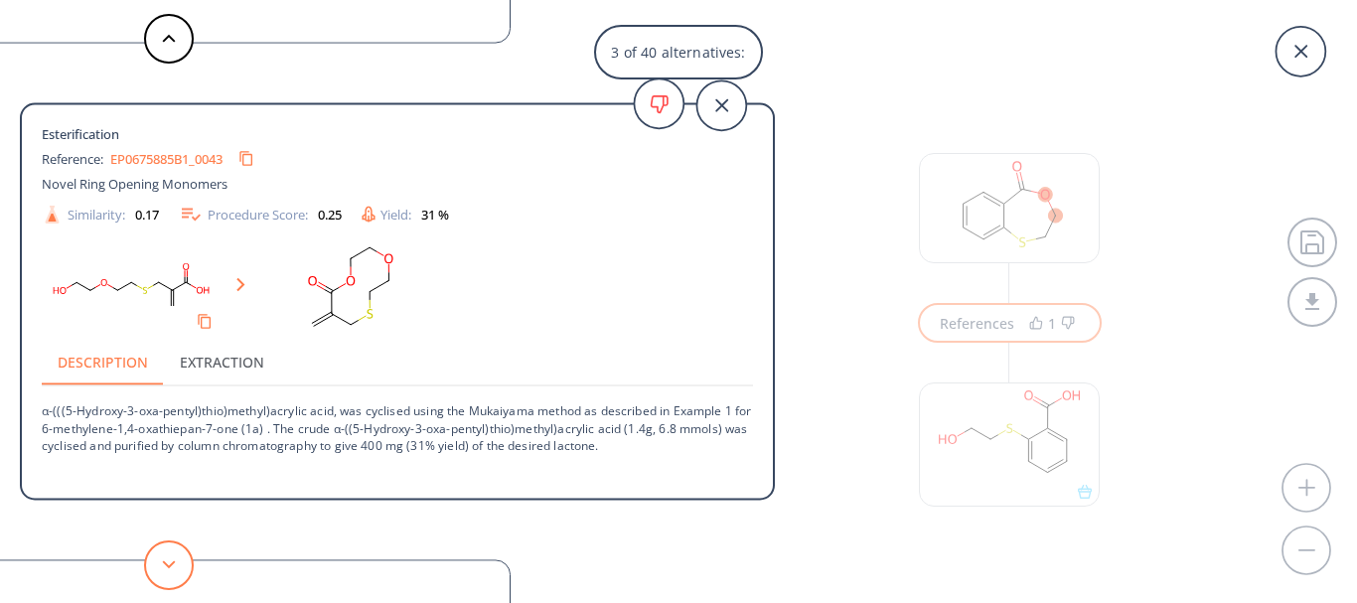
click at [188, 561] on button at bounding box center [169, 566] width 50 height 50
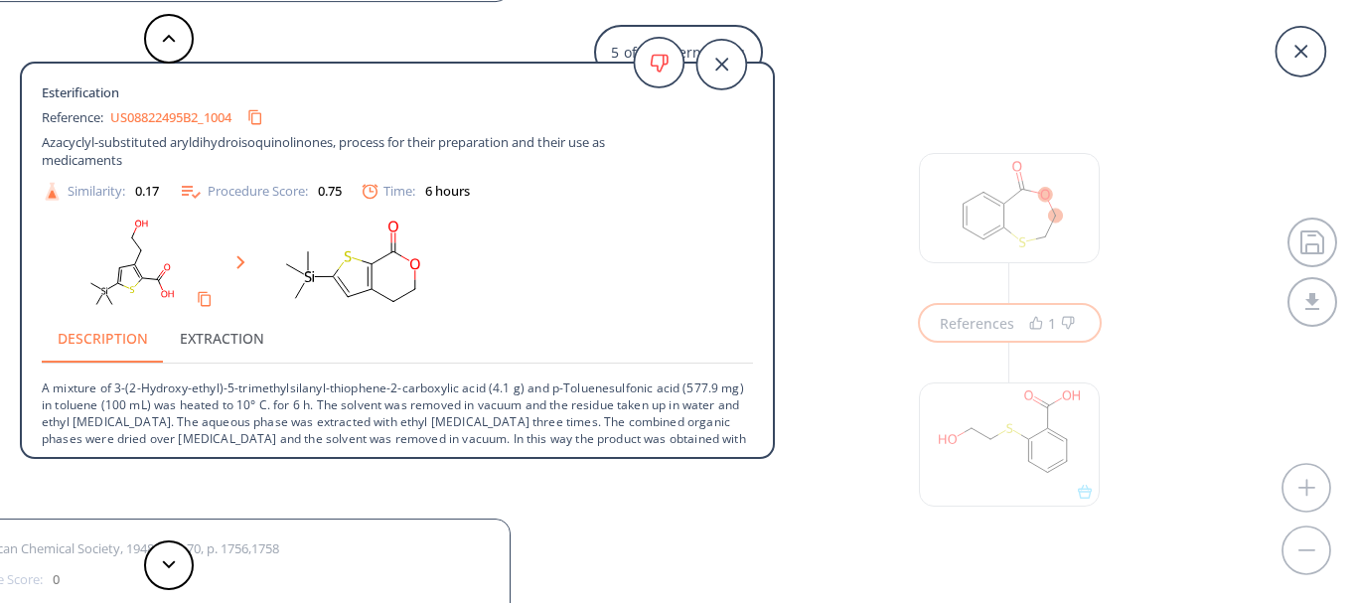
scroll to position [3, 0]
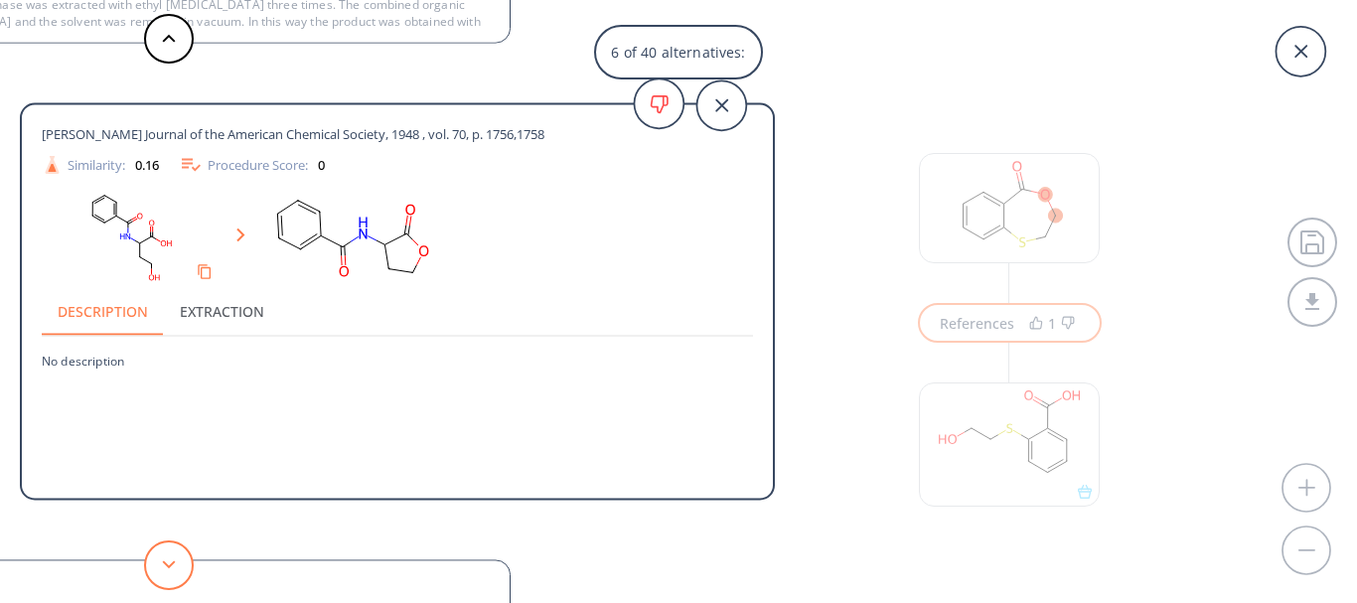
click at [167, 572] on button at bounding box center [169, 566] width 50 height 50
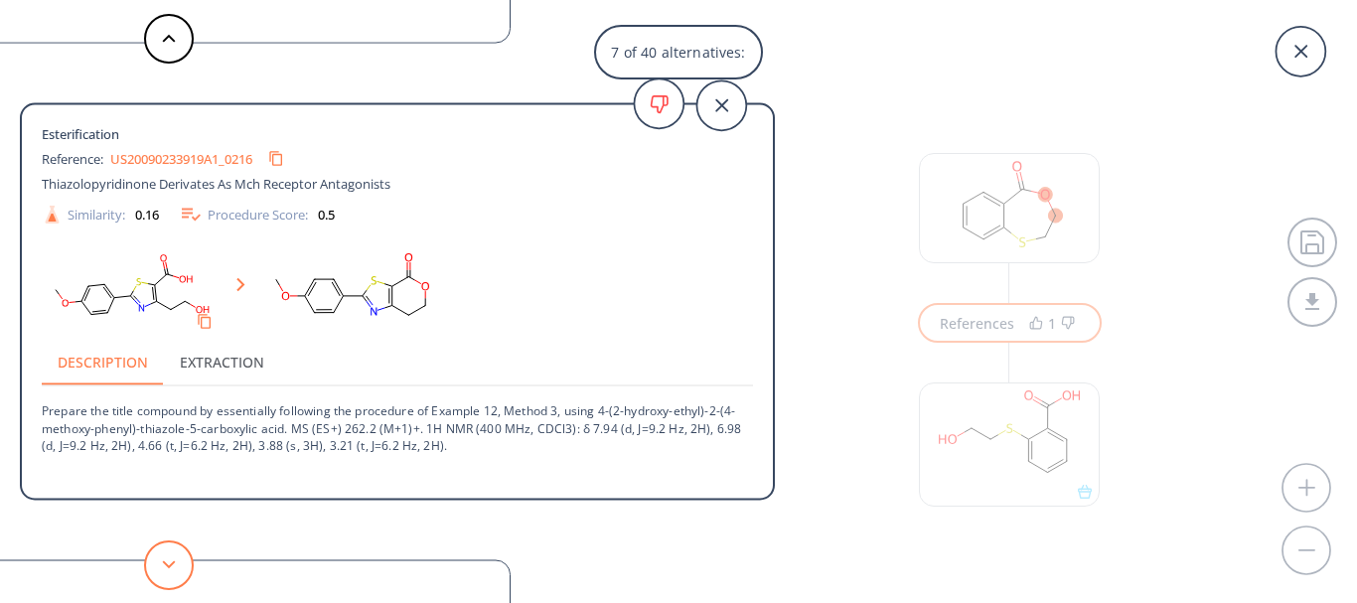
click at [167, 572] on button at bounding box center [169, 566] width 50 height 50
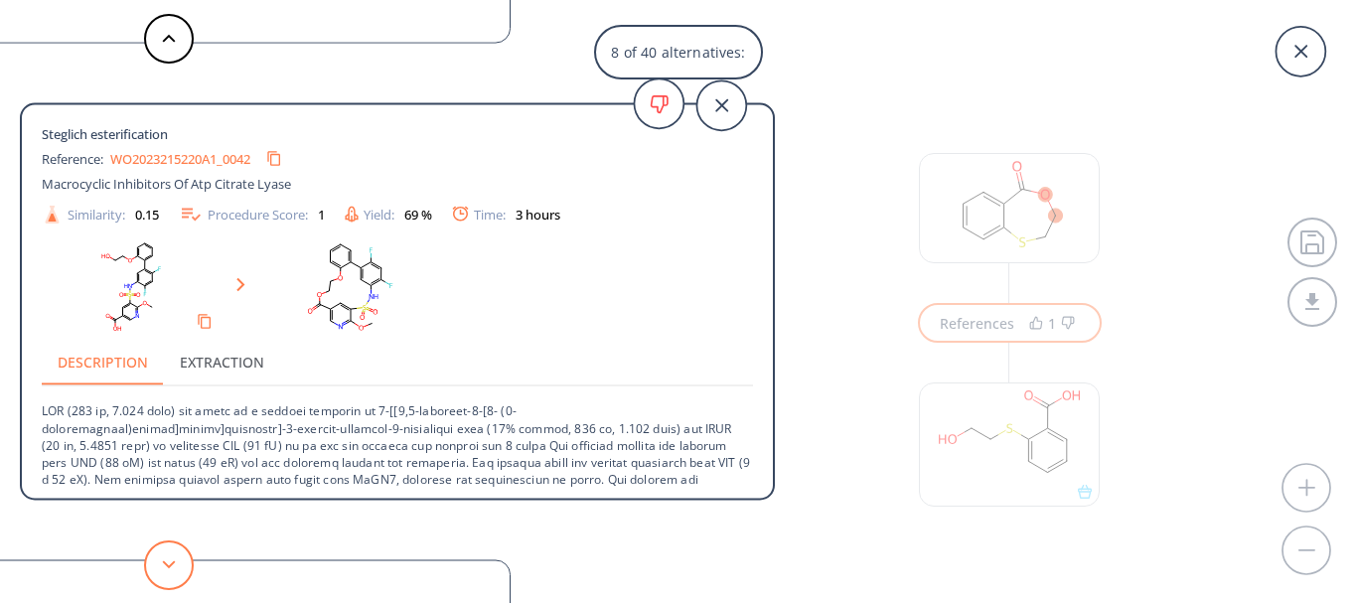
click at [167, 572] on button at bounding box center [169, 566] width 50 height 50
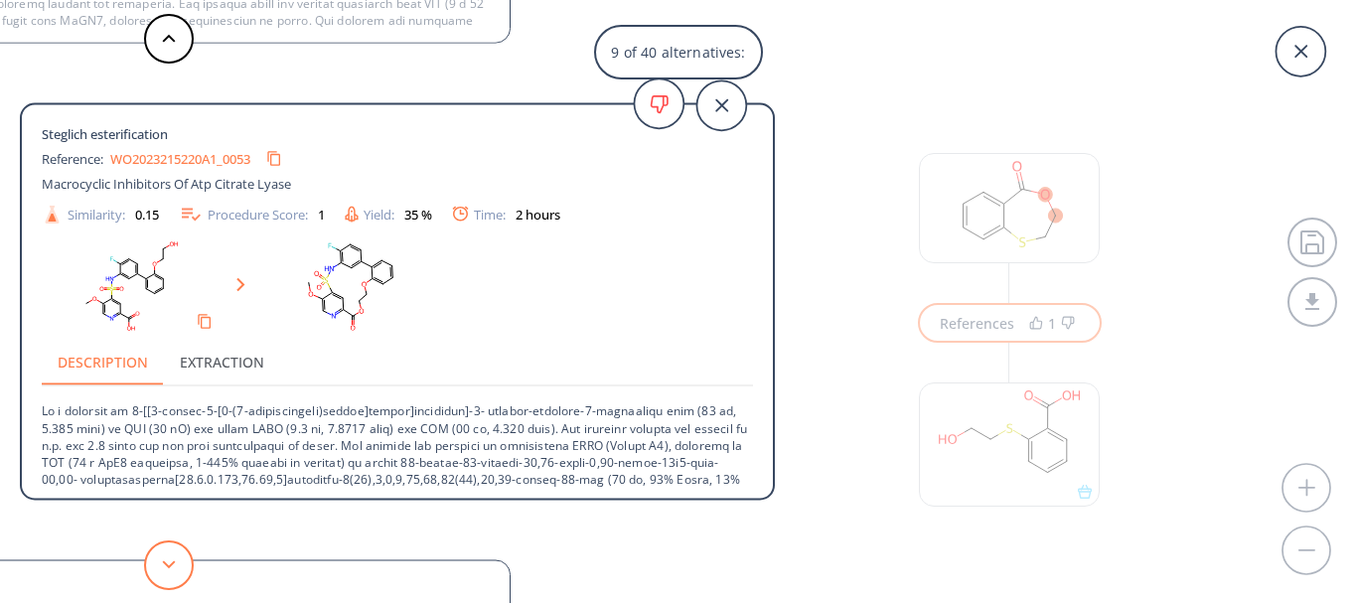
click at [167, 572] on button at bounding box center [169, 566] width 50 height 50
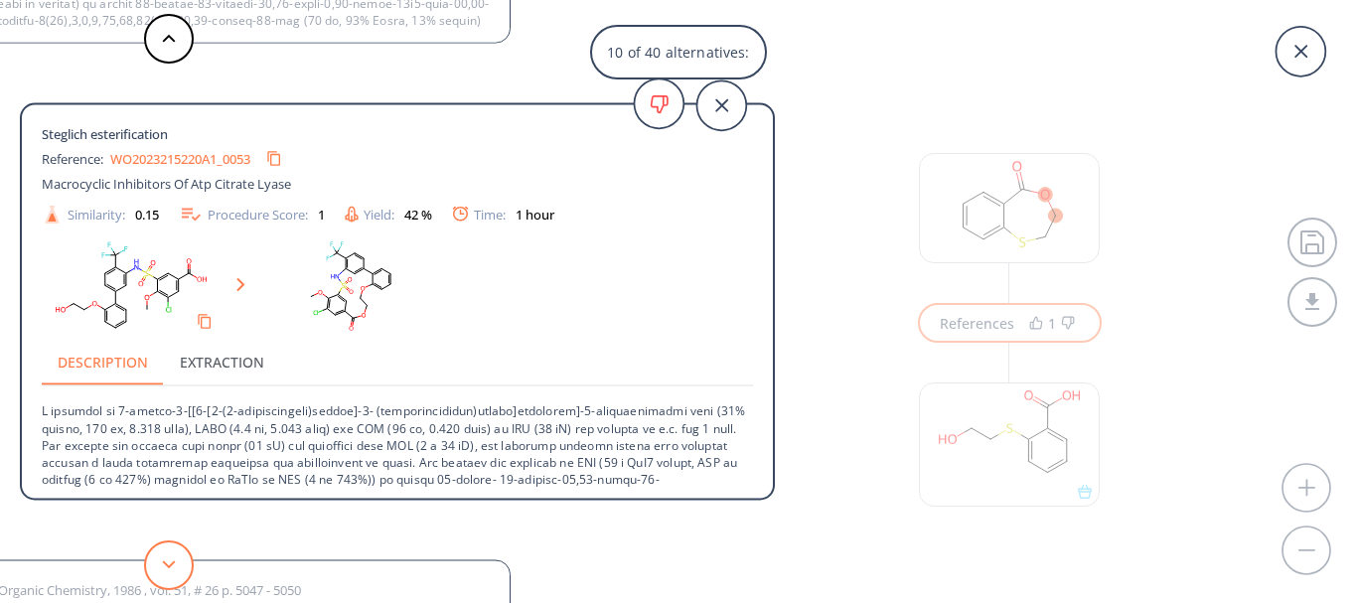
click at [167, 572] on button at bounding box center [169, 566] width 50 height 50
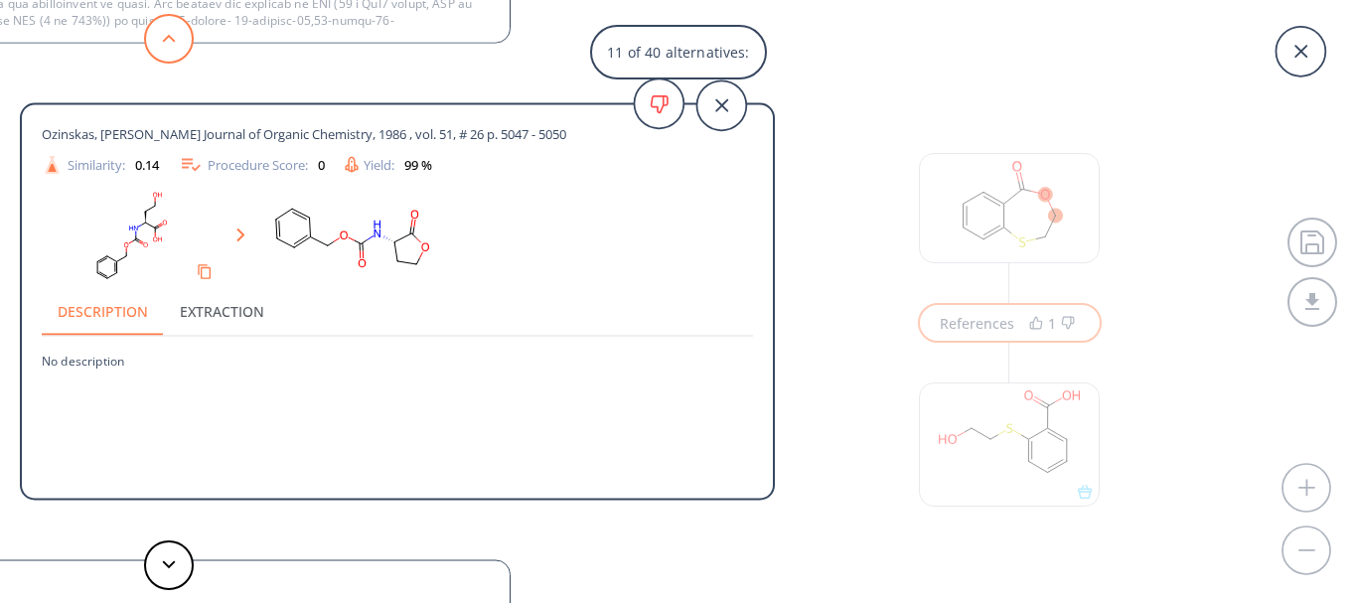
click at [163, 45] on button at bounding box center [169, 39] width 50 height 50
